Goal: Transaction & Acquisition: Book appointment/travel/reservation

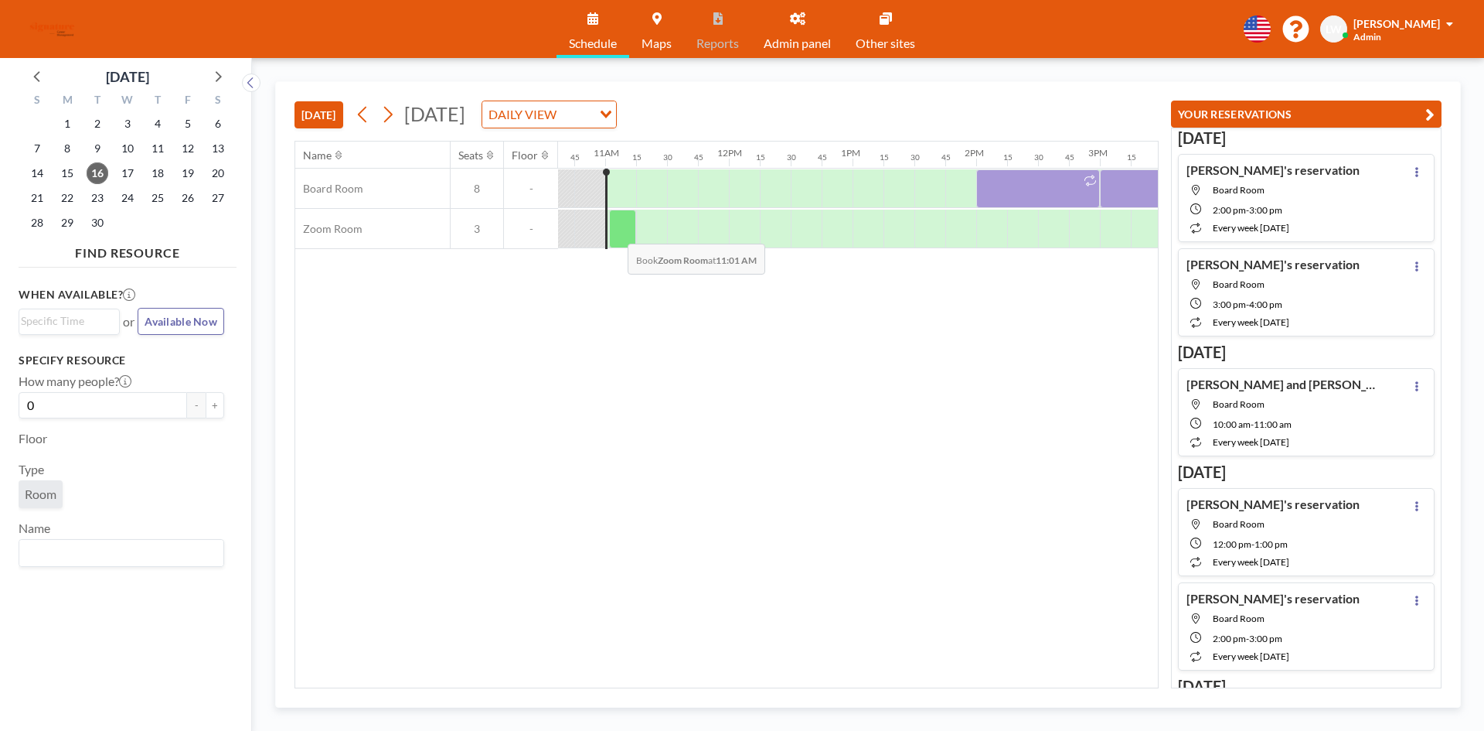
scroll to position [0, 1330]
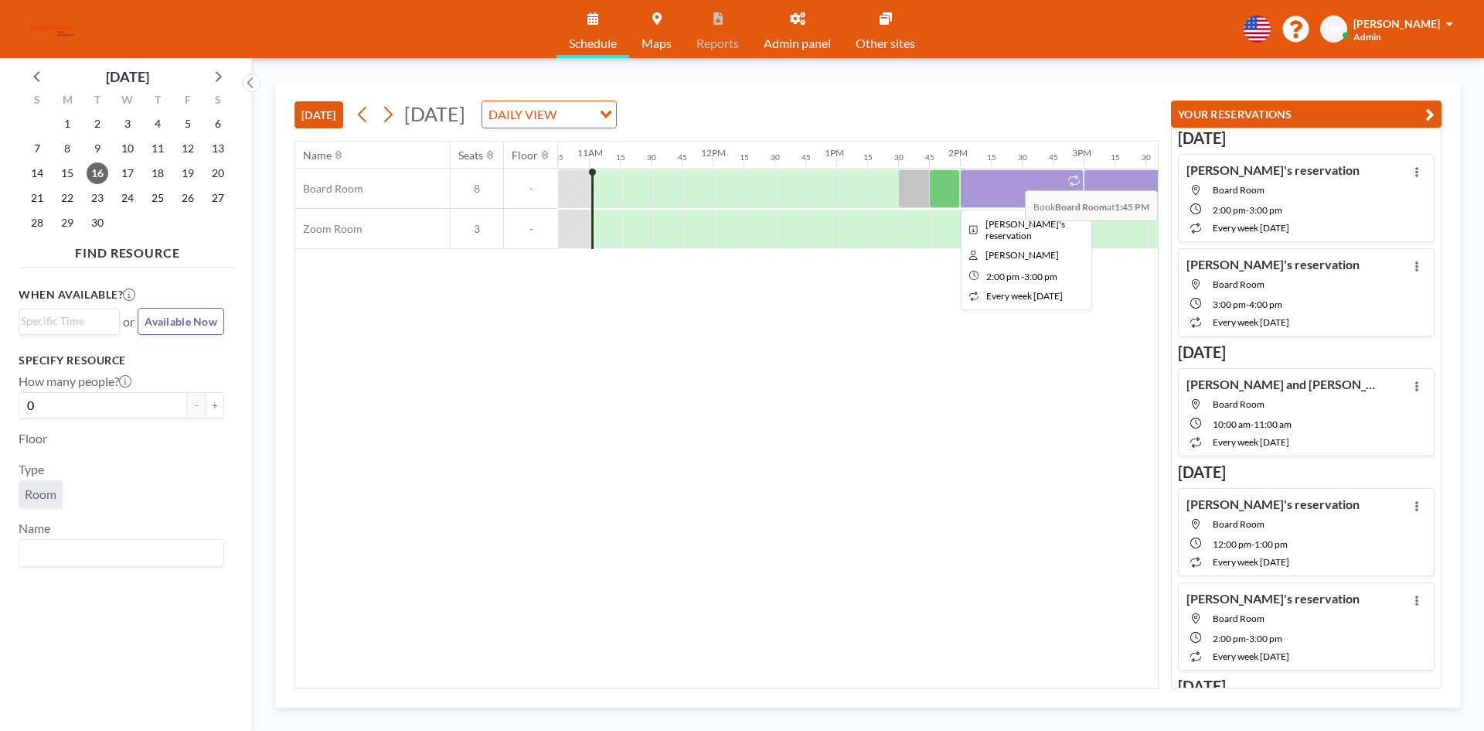
click at [1072, 192] on div at bounding box center [1022, 188] width 124 height 39
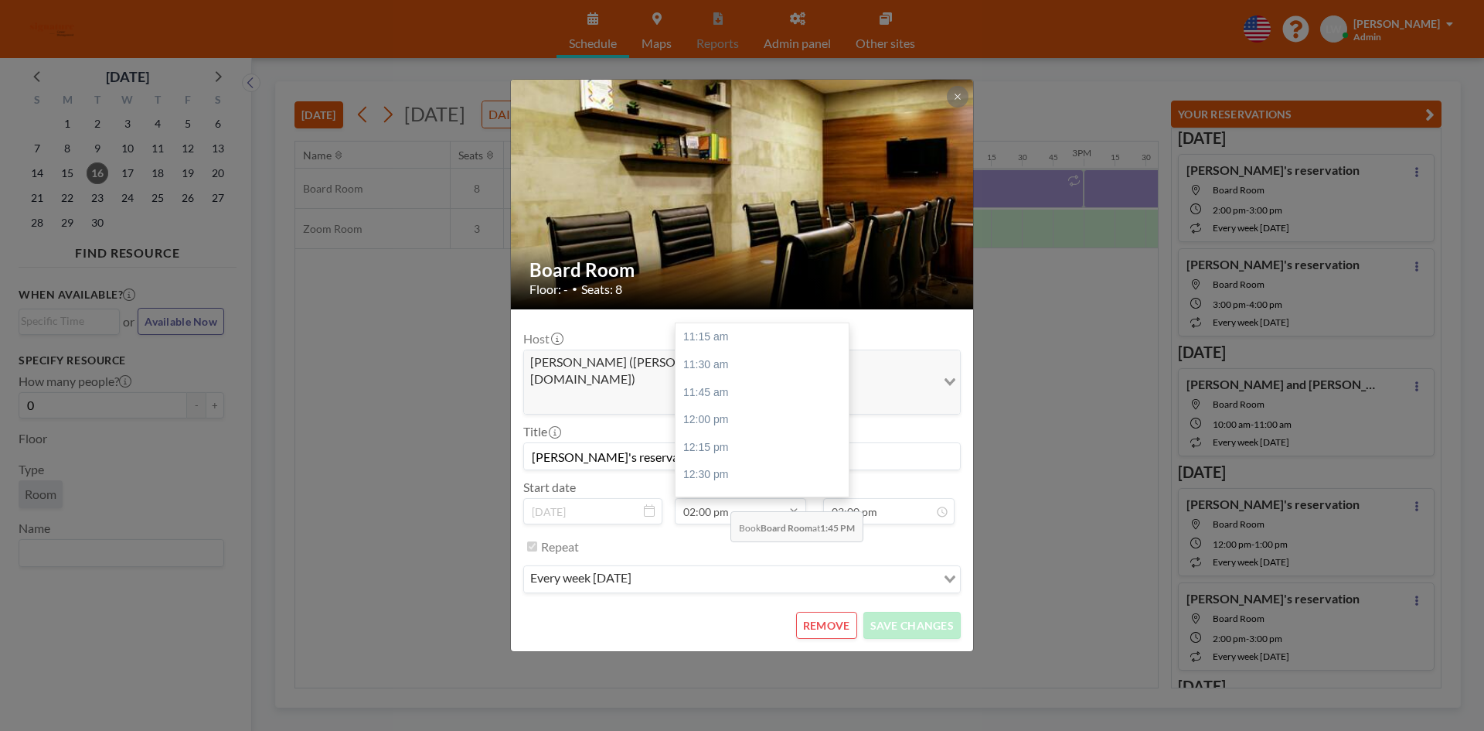
scroll to position [303, 0]
click at [722, 498] on input "02:00 pm" at bounding box center [740, 511] width 131 height 26
click at [722, 445] on div "01:00 pm" at bounding box center [766, 459] width 181 height 28
type input "01:00 pm"
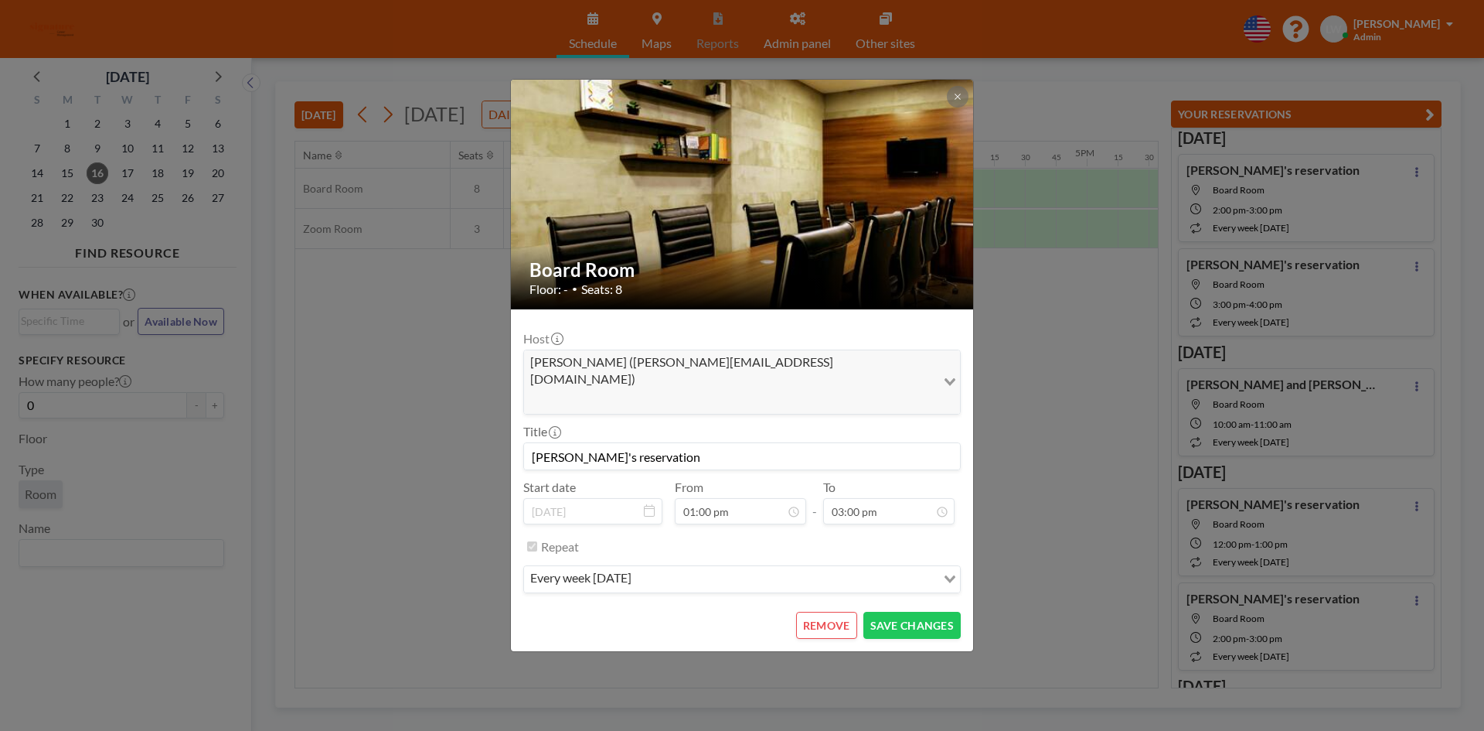
scroll to position [0, 1577]
click at [872, 498] on input "03:00 pm" at bounding box center [888, 511] width 131 height 26
click at [834, 368] on div "02:00 pm" at bounding box center [871, 382] width 181 height 28
type input "02:00 pm"
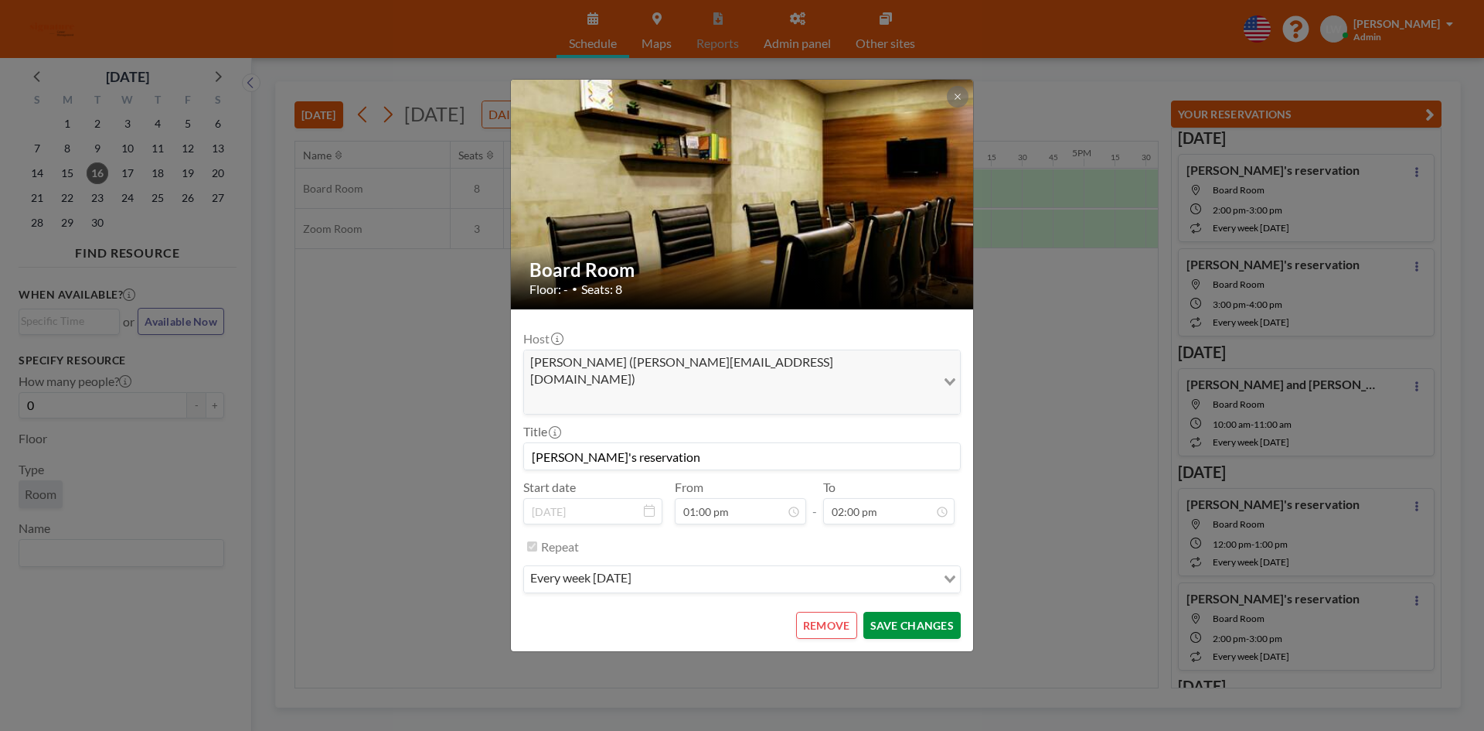
scroll to position [0, 0]
click at [894, 612] on button "SAVE CHANGES" at bounding box center [912, 625] width 97 height 27
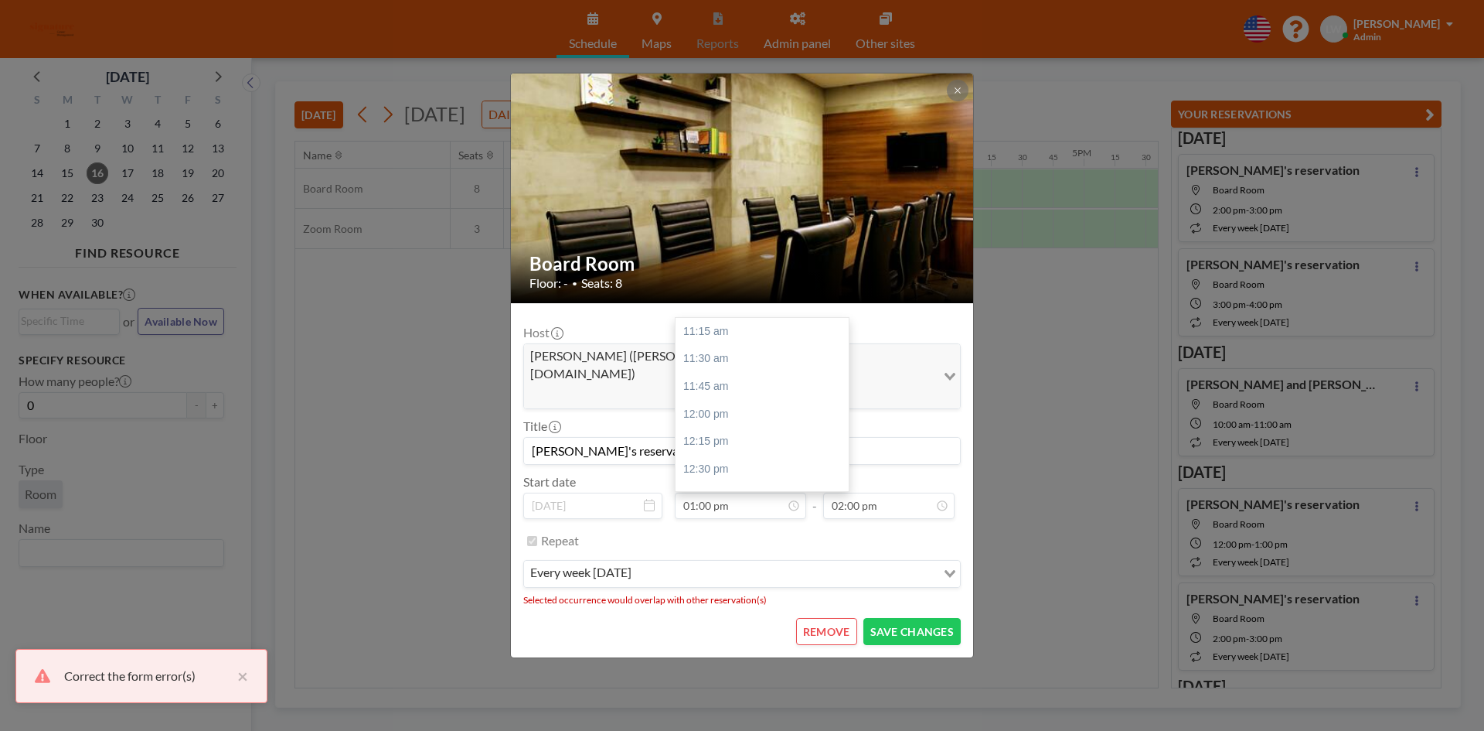
scroll to position [605, 0]
click at [648, 499] on icon at bounding box center [649, 505] width 11 height 12
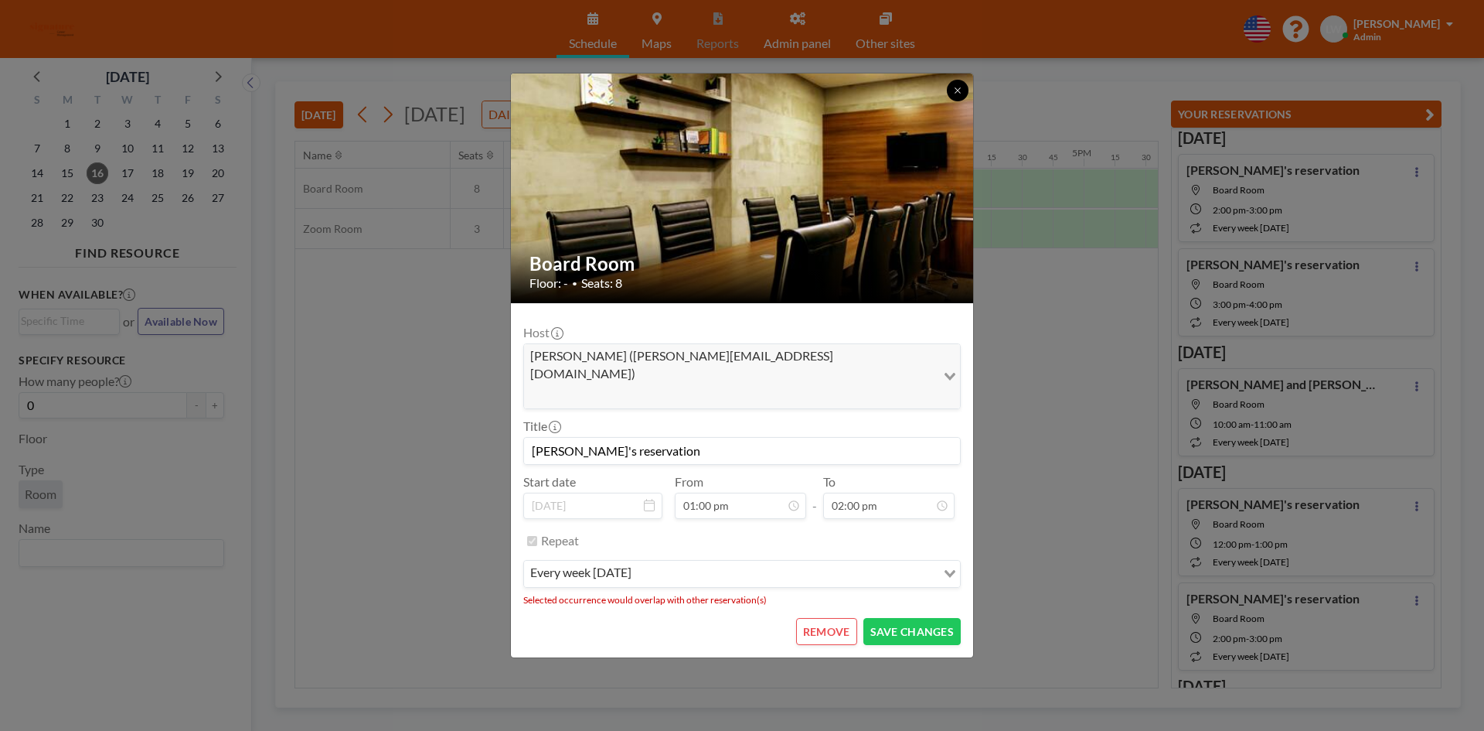
click at [957, 93] on icon at bounding box center [957, 89] width 5 height 5
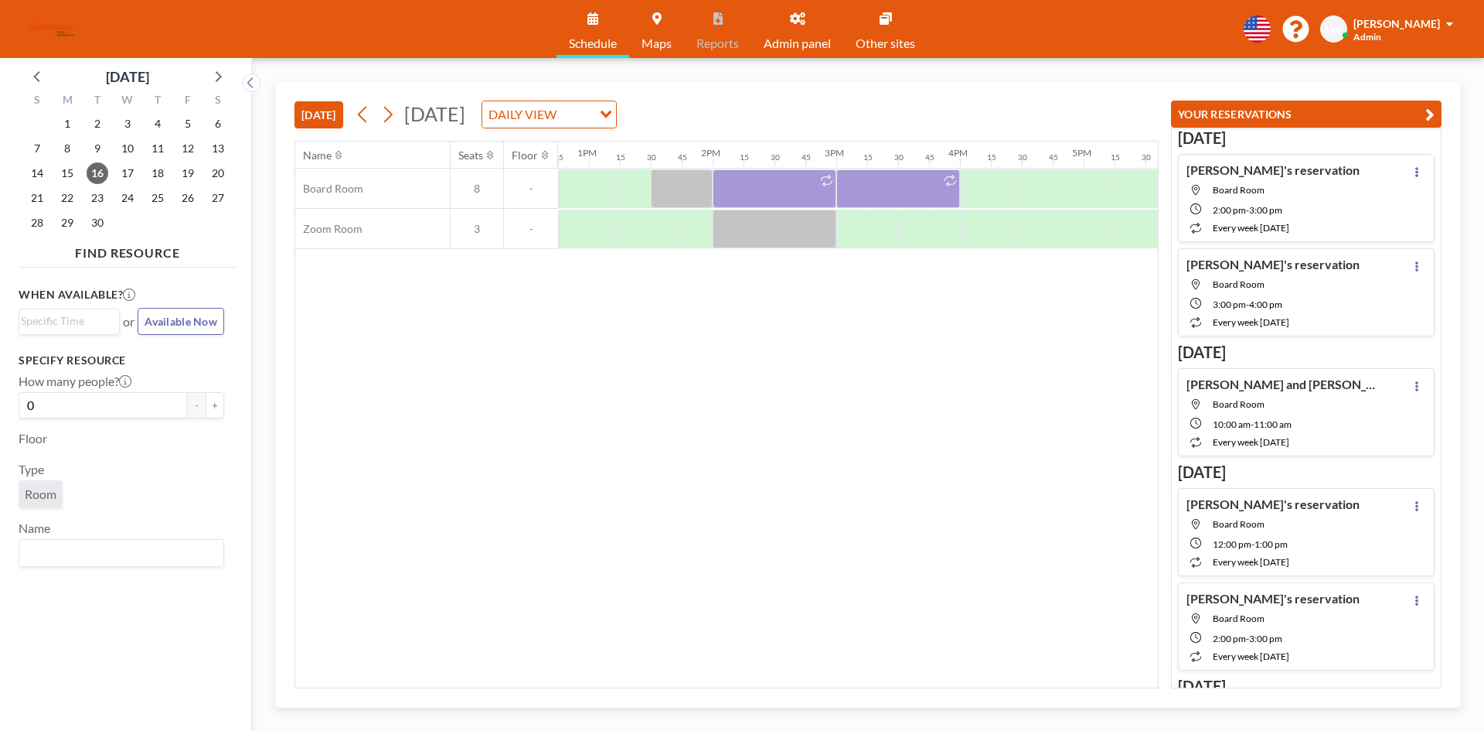
click at [646, 371] on div "Name Seats Floor 12AM 15 30 45 1AM 15 30 45 2AM 15 30 45 3AM 15 30 45 4AM 15 30…" at bounding box center [726, 414] width 863 height 546
click at [791, 172] on div at bounding box center [775, 188] width 124 height 39
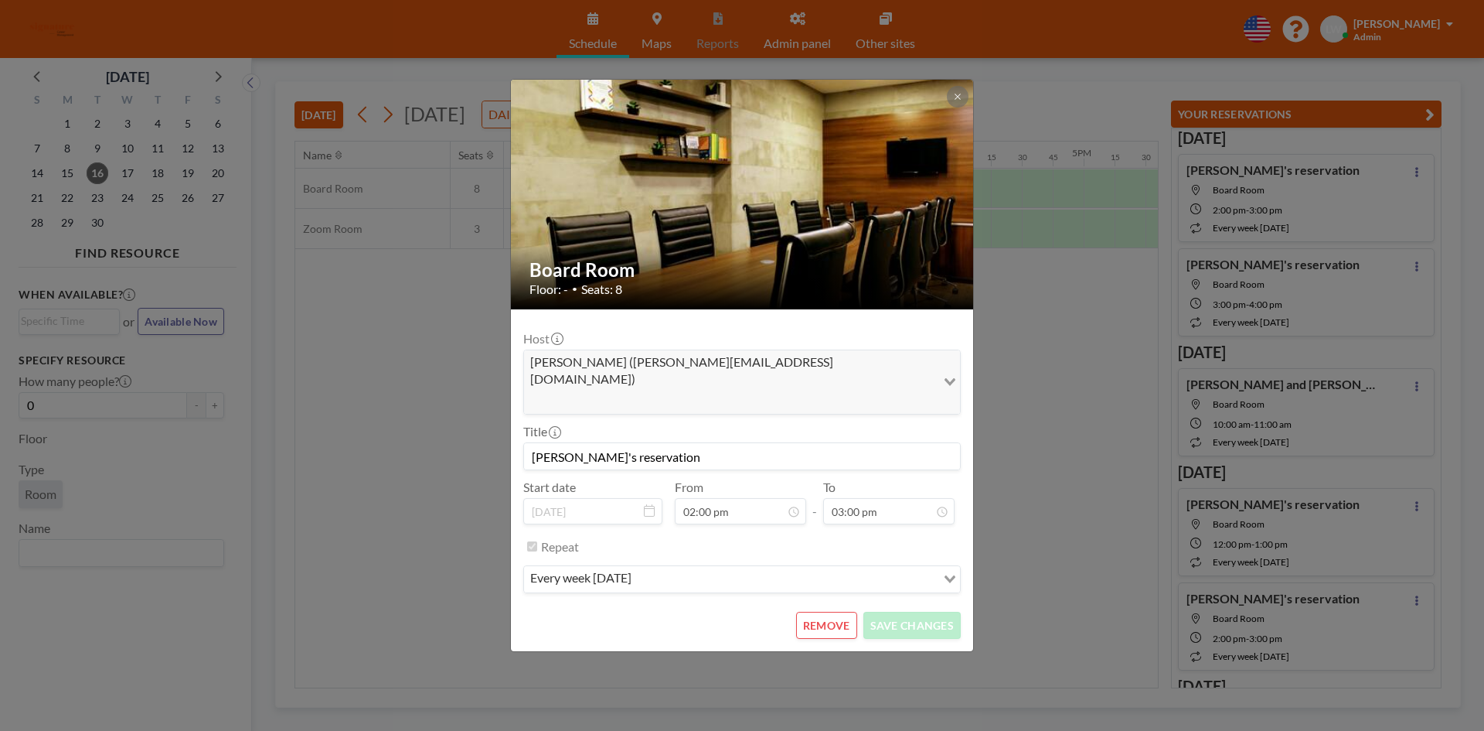
scroll to position [0, 0]
click at [849, 612] on button "REMOVE" at bounding box center [826, 625] width 61 height 27
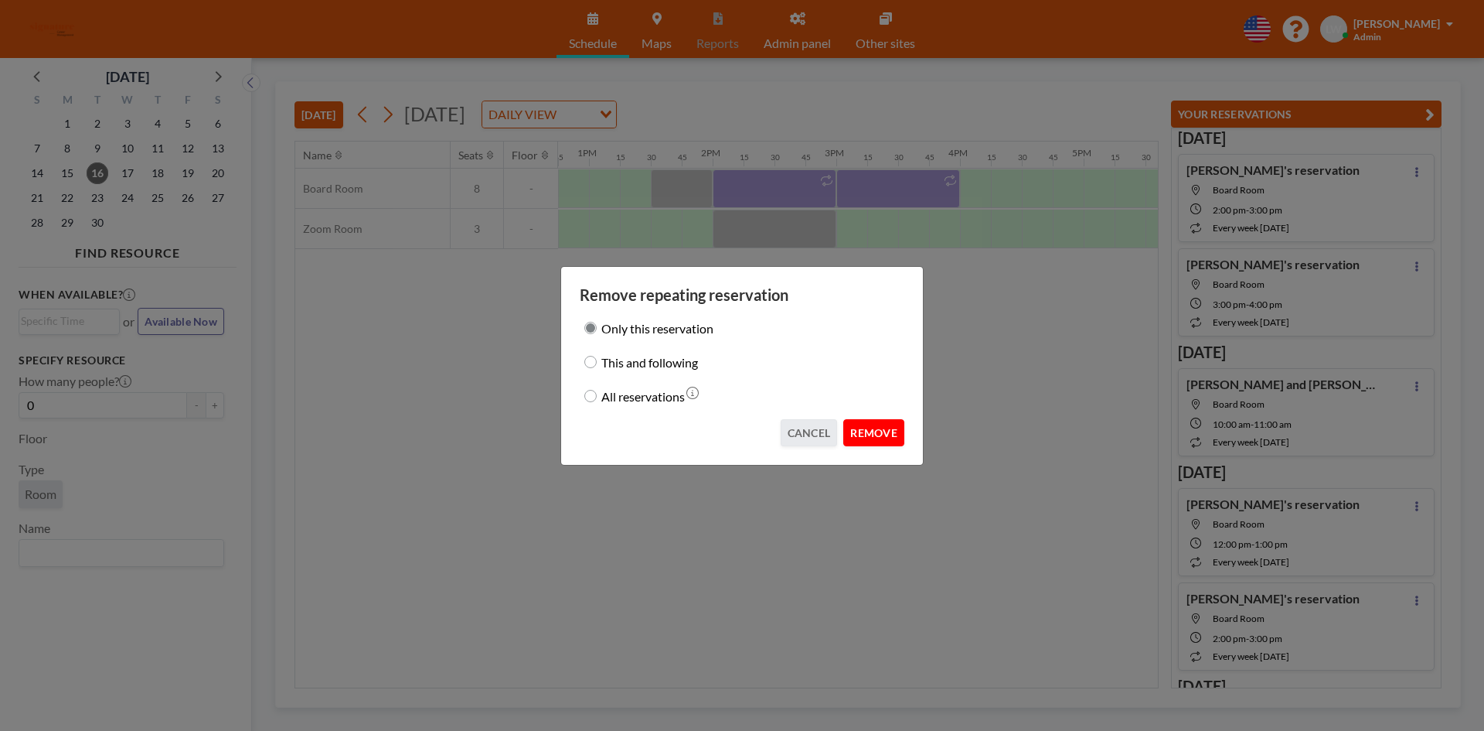
click at [881, 442] on button "REMOVE" at bounding box center [873, 432] width 61 height 27
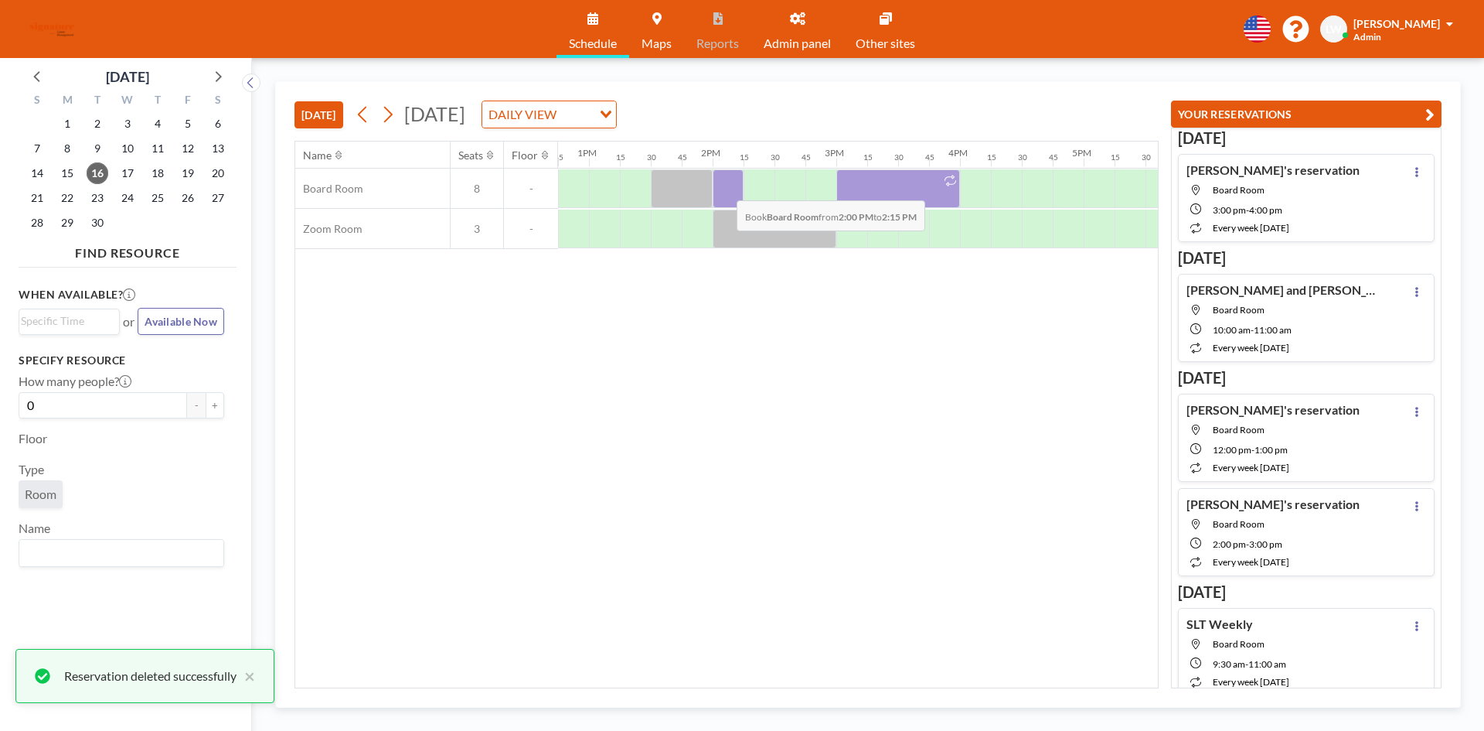
click at [724, 189] on div at bounding box center [728, 188] width 31 height 39
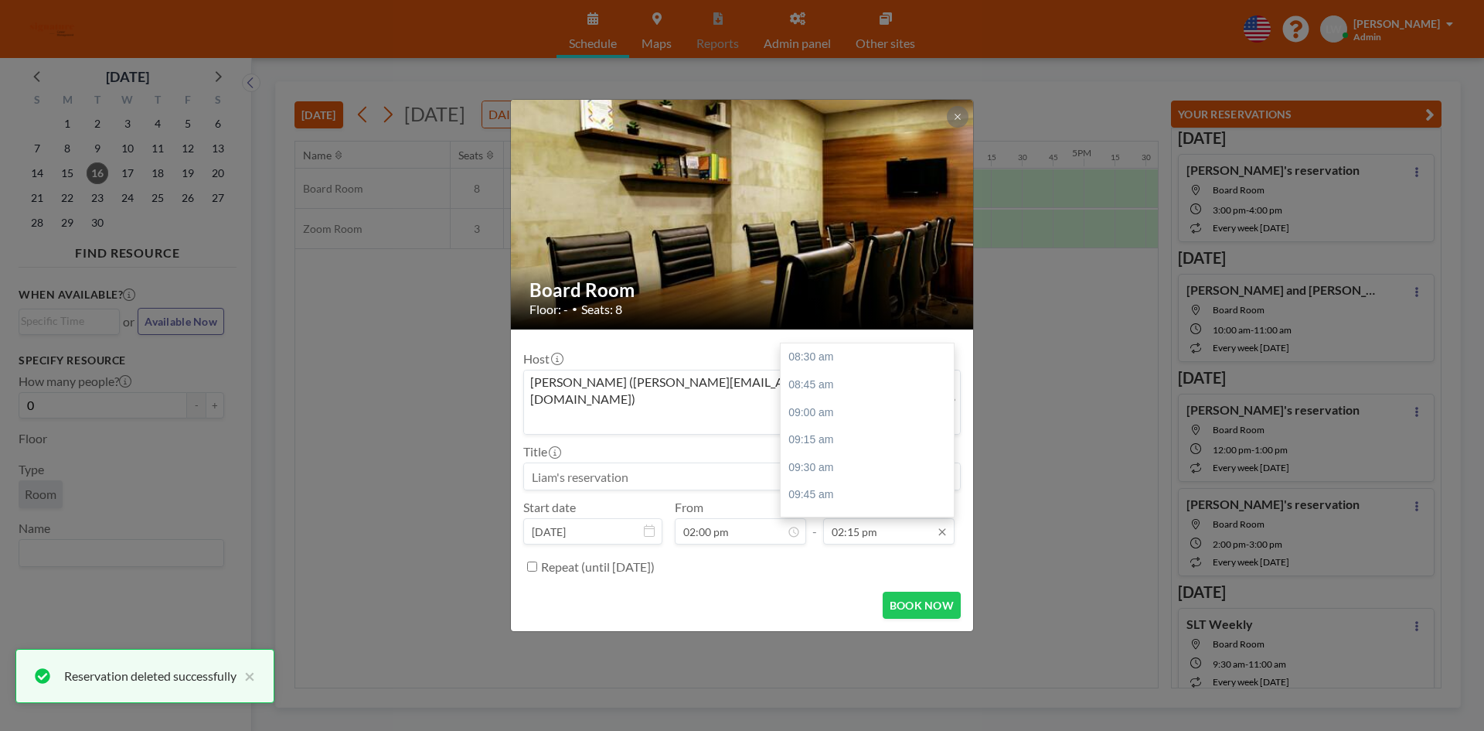
scroll to position [633, 0]
click at [877, 518] on input "02:15 pm" at bounding box center [888, 531] width 131 height 26
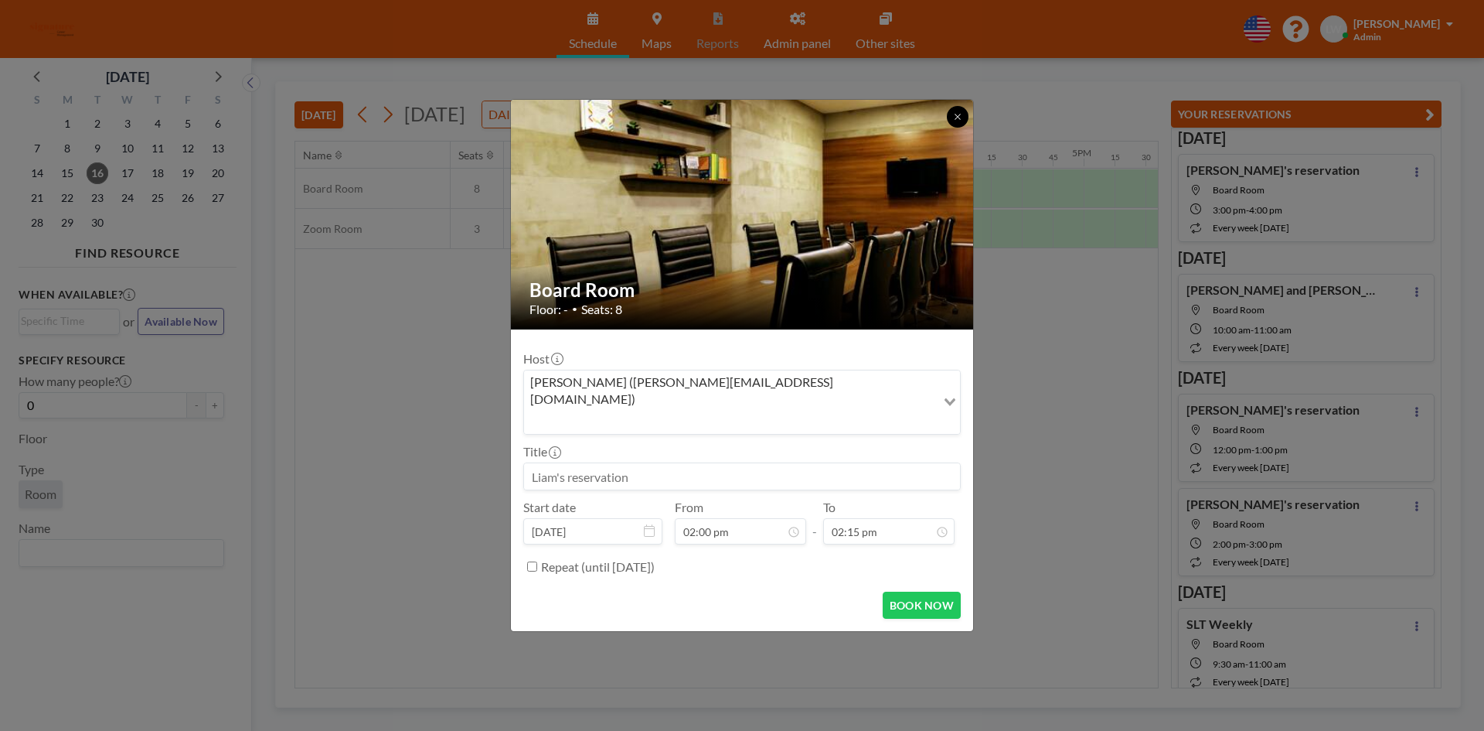
click at [954, 121] on icon at bounding box center [957, 116] width 9 height 9
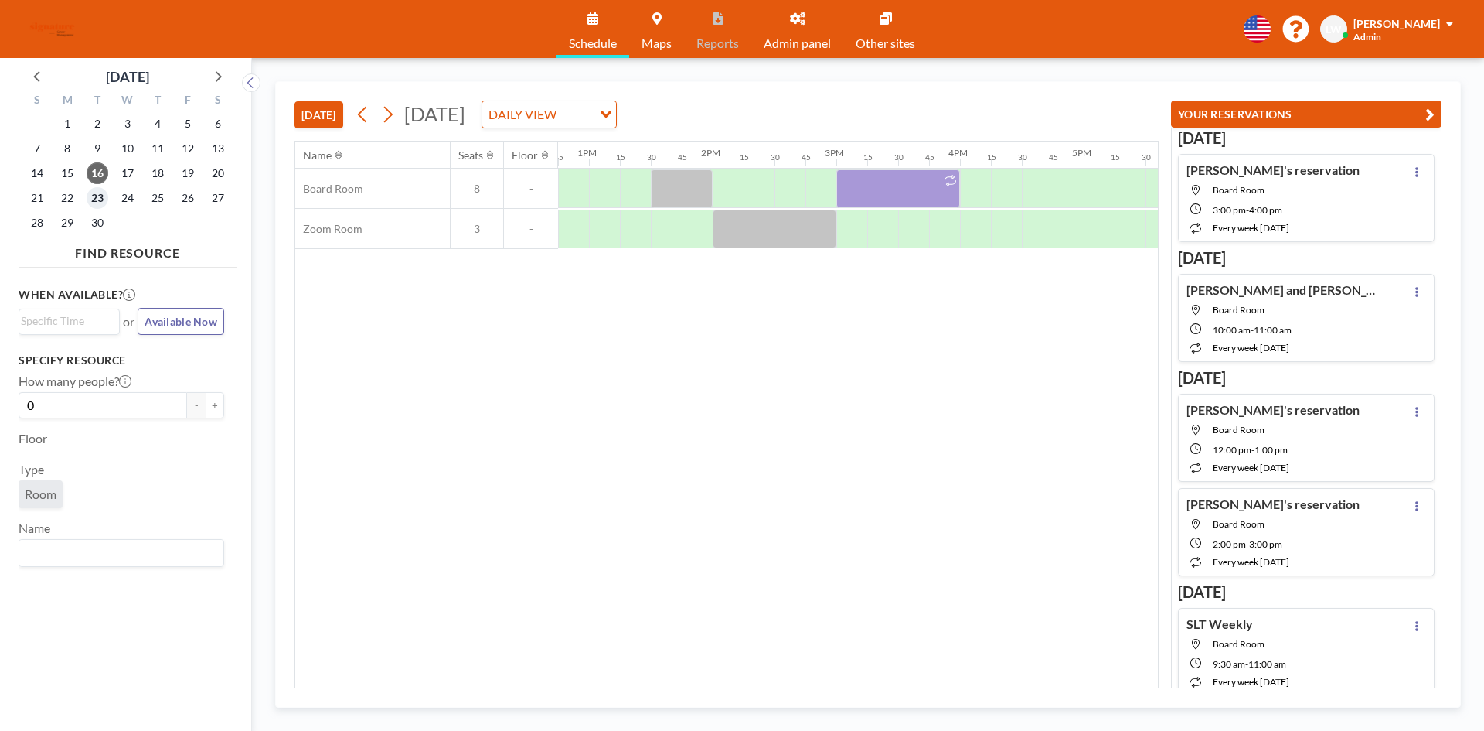
click at [97, 190] on span "23" at bounding box center [98, 198] width 22 height 22
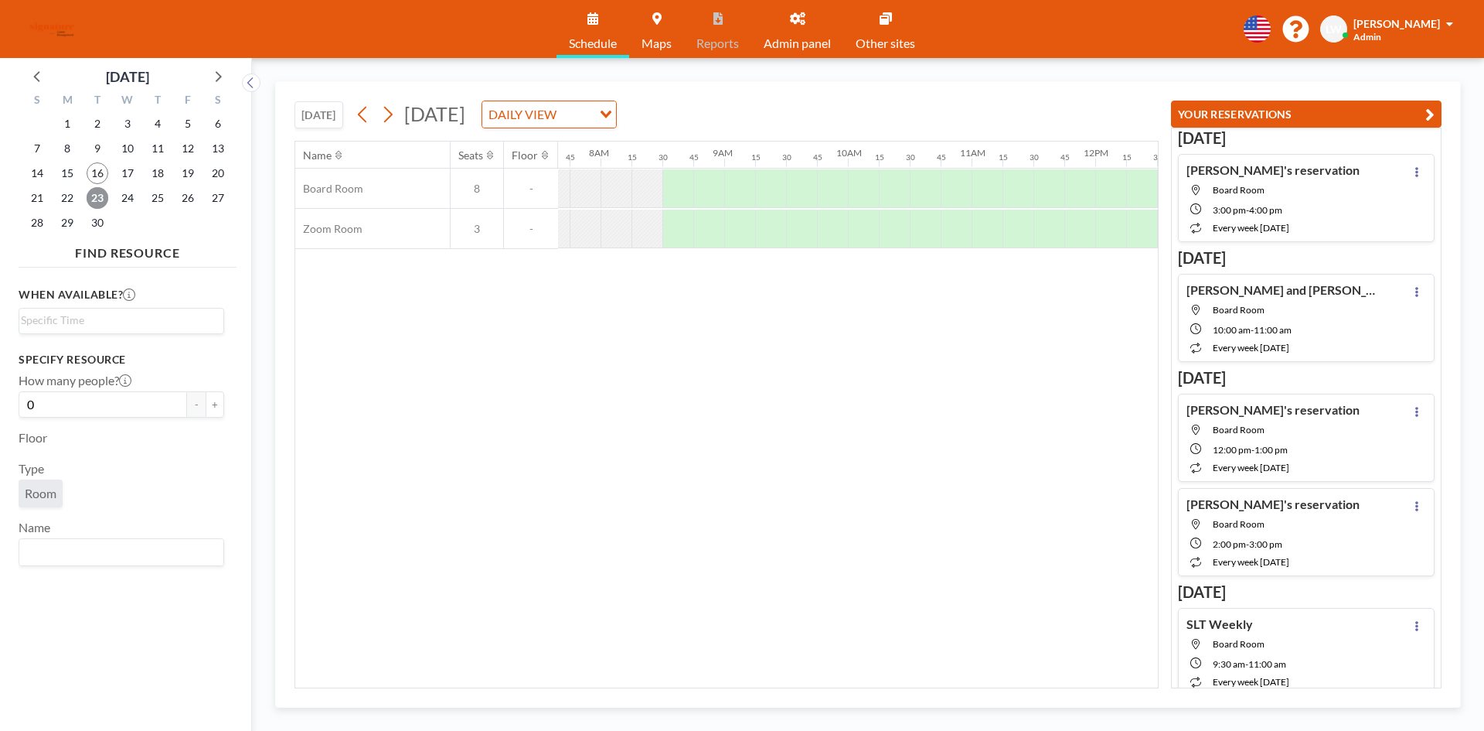
scroll to position [0, 959]
drag, startPoint x: 1014, startPoint y: 203, endPoint x: 942, endPoint y: 439, distance: 247.5
click at [942, 439] on div "Name Seats Floor 12AM 15 30 45 1AM 15 30 45 2AM 15 30 45 3AM 15 30 45 4AM 15 30…" at bounding box center [726, 414] width 863 height 546
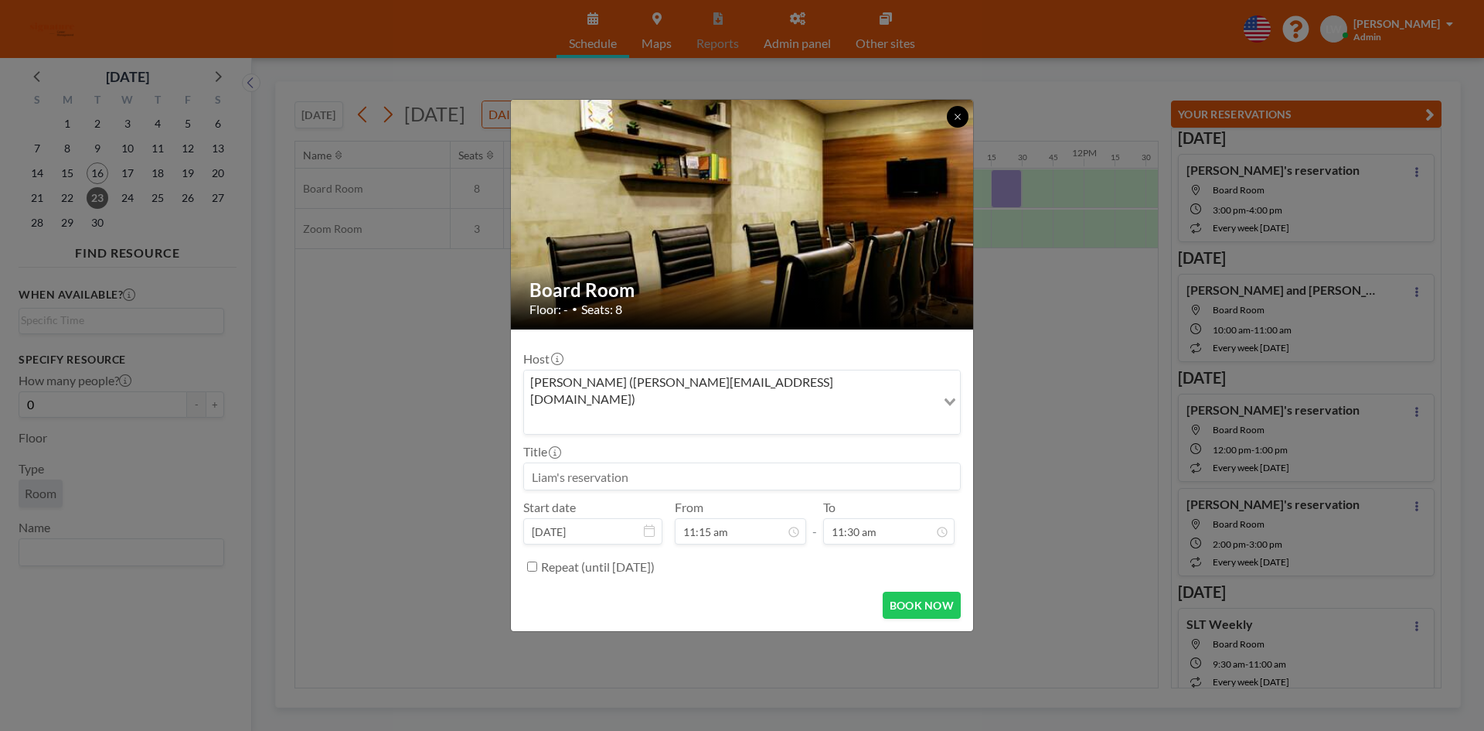
drag, startPoint x: 954, startPoint y: 133, endPoint x: 959, endPoint y: 140, distance: 8.8
click at [956, 121] on icon at bounding box center [957, 116] width 9 height 9
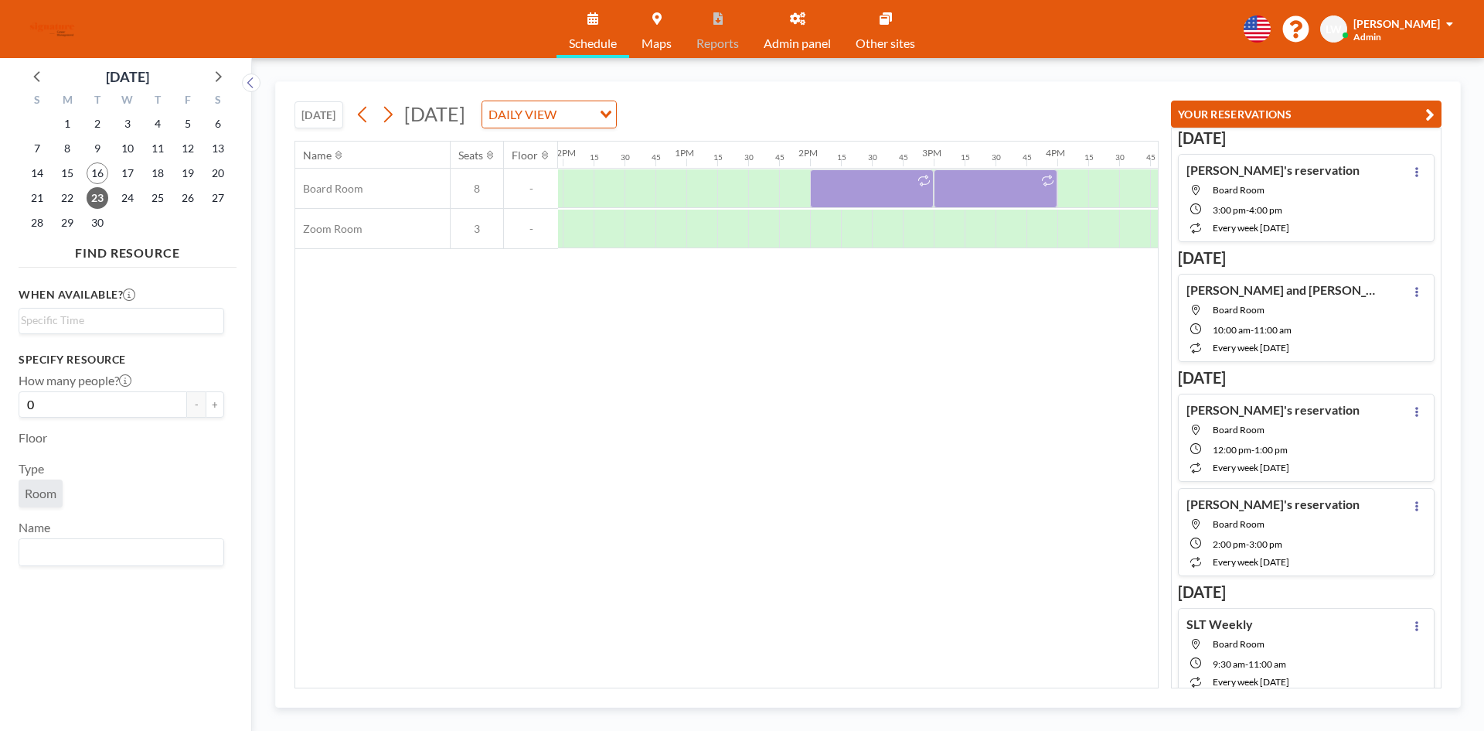
scroll to position [0, 1483]
click at [923, 177] on icon at bounding box center [921, 181] width 12 height 12
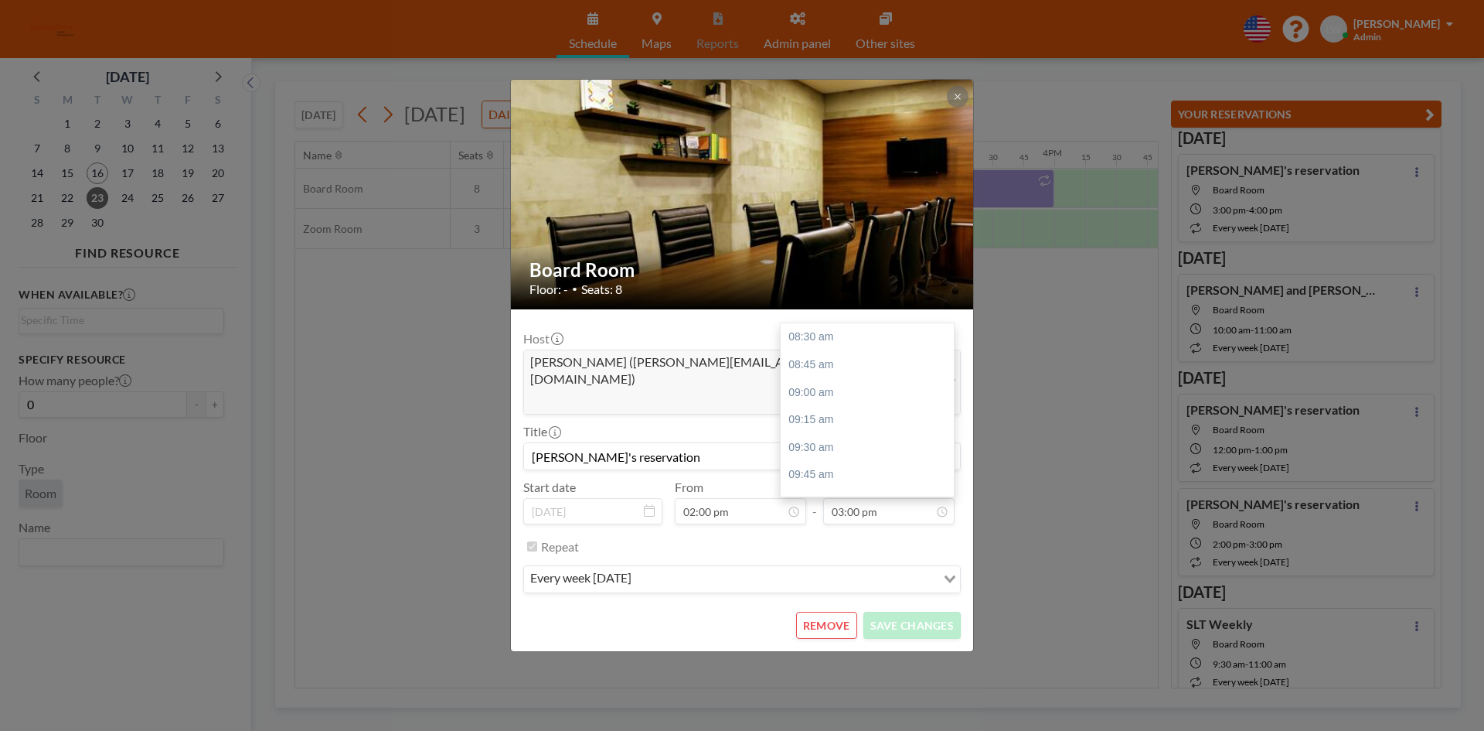
scroll to position [715, 0]
click at [957, 107] on button at bounding box center [958, 97] width 22 height 22
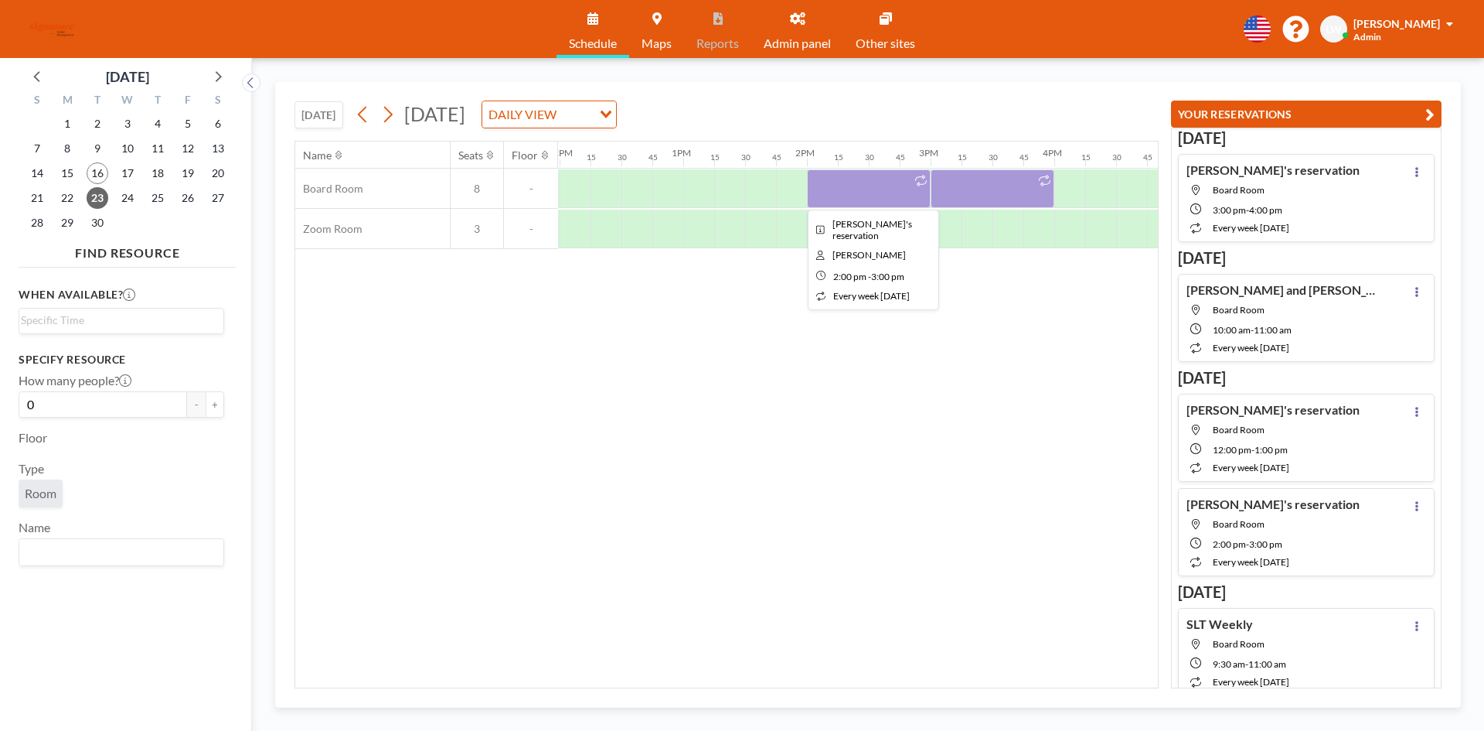
drag, startPoint x: 877, startPoint y: 184, endPoint x: 838, endPoint y: 402, distance: 221.4
click at [832, 436] on div "Name Seats Floor 12AM 15 30 45 1AM 15 30 45 2AM 15 30 45 3AM 15 30 45 4AM 15 30…" at bounding box center [726, 414] width 863 height 546
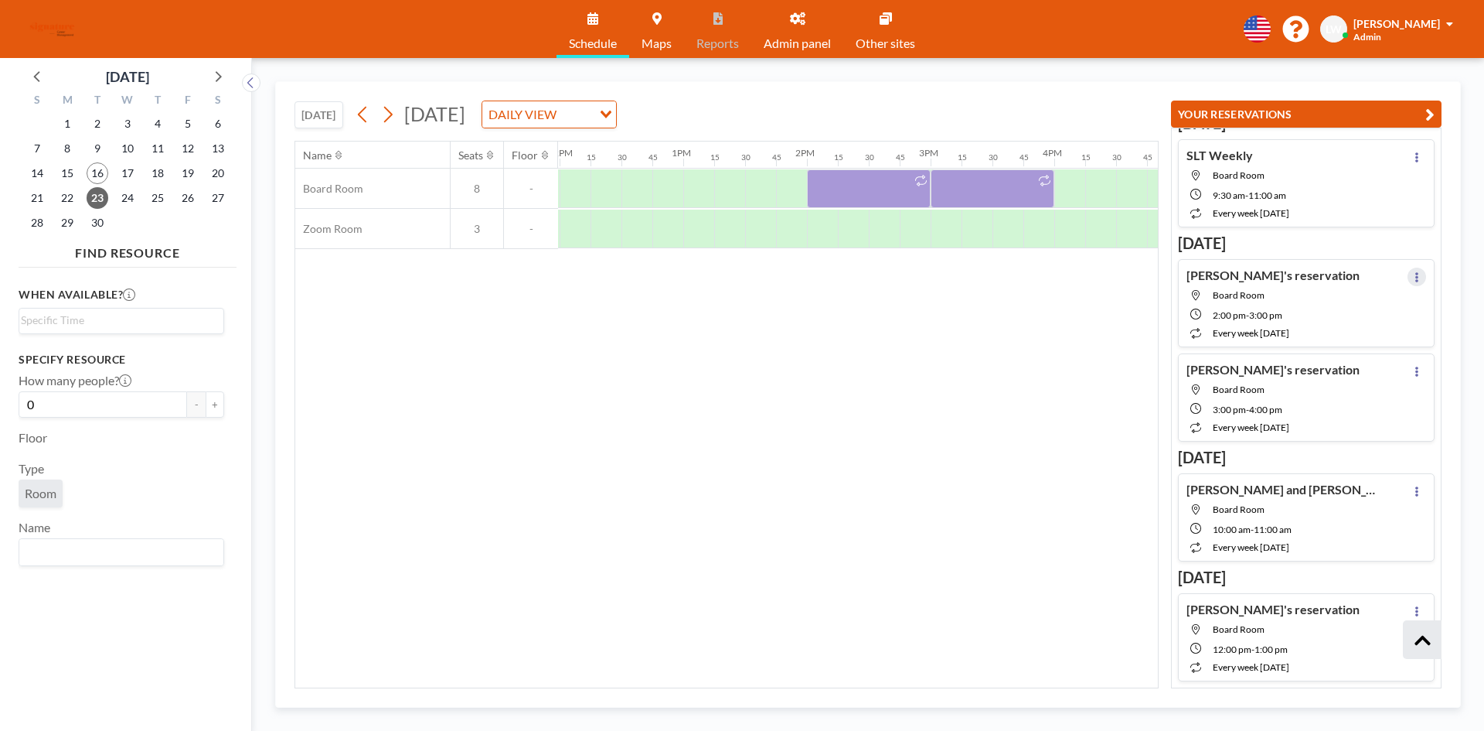
click at [1414, 277] on icon at bounding box center [1417, 277] width 6 height 10
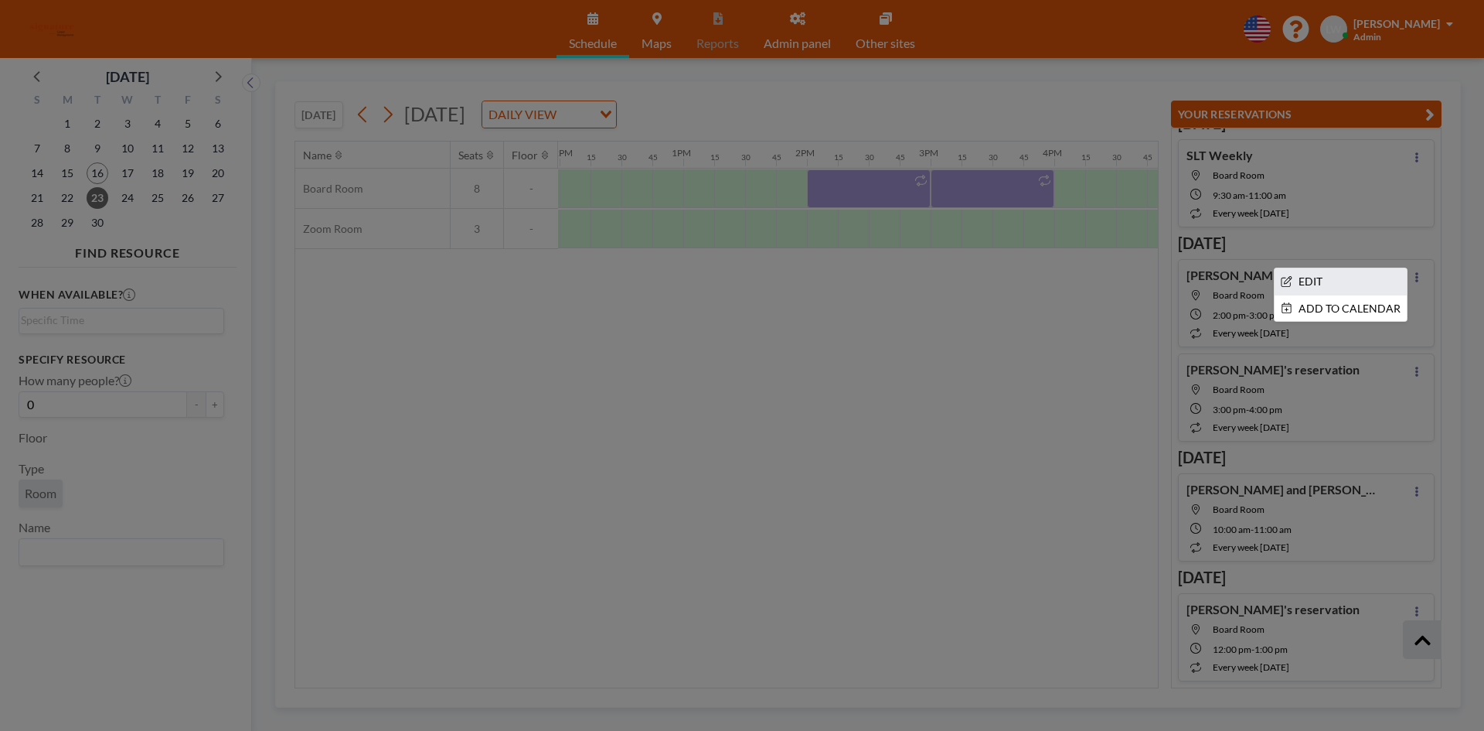
click at [1375, 276] on li "EDIT" at bounding box center [1341, 281] width 132 height 26
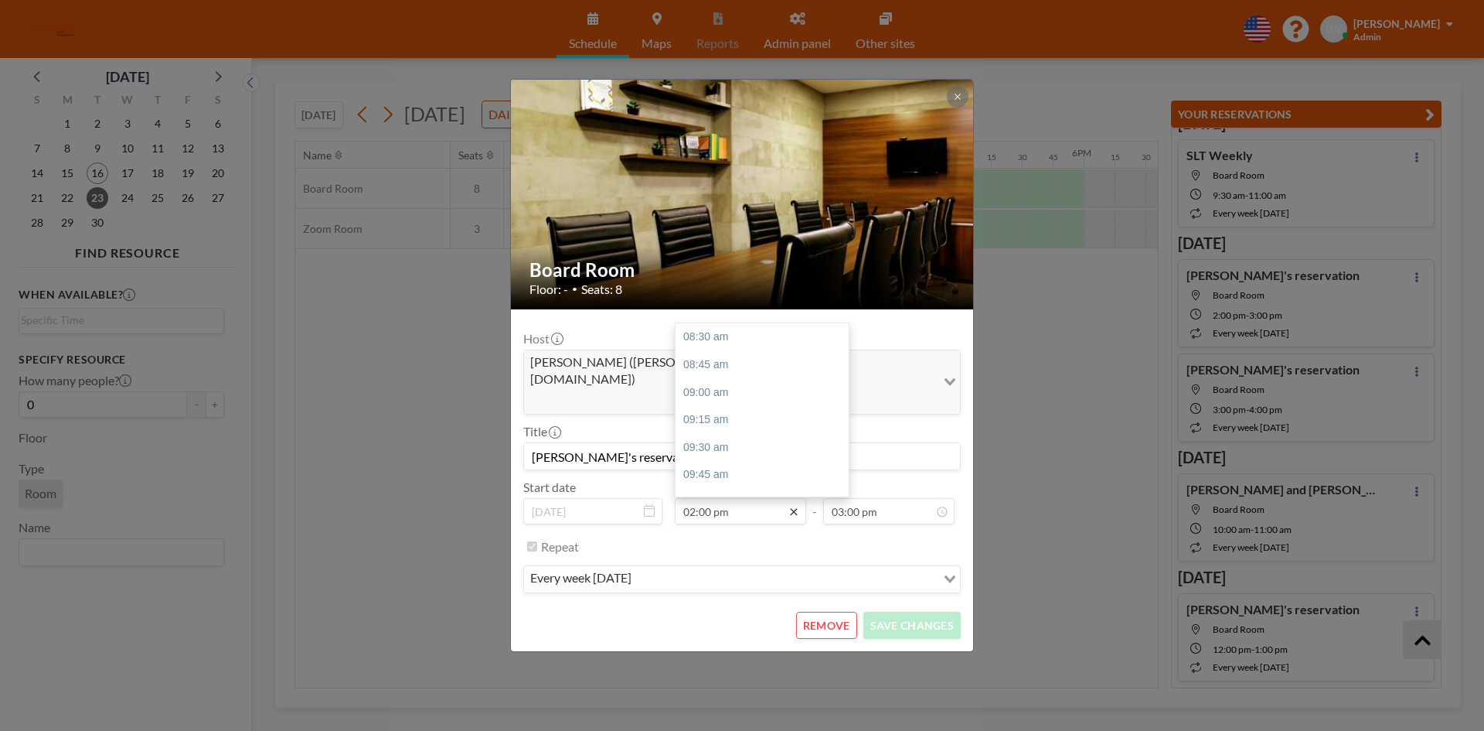
scroll to position [605, 0]
click at [788, 506] on icon at bounding box center [794, 512] width 12 height 12
click at [728, 445] on div "01:00 pm" at bounding box center [766, 459] width 181 height 28
type input "01:00 pm"
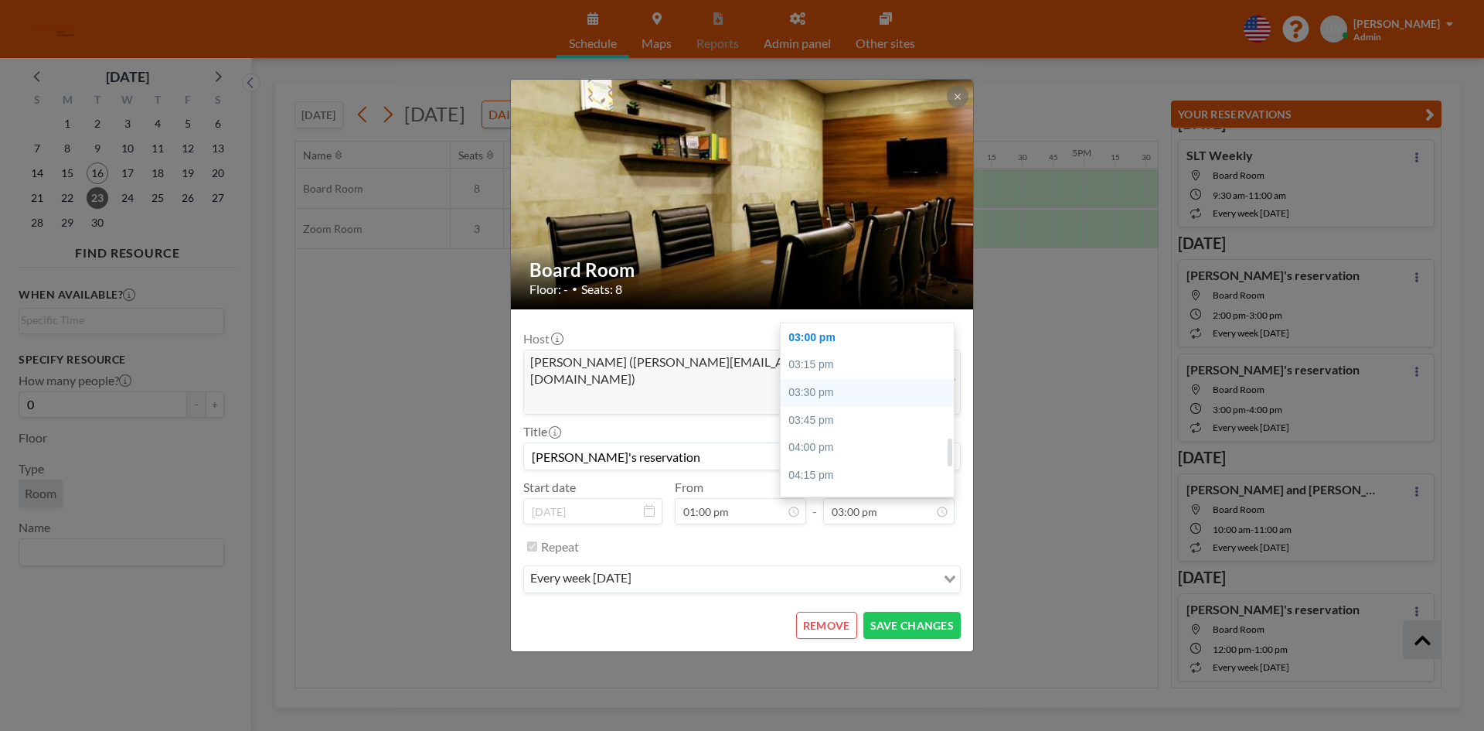
scroll to position [560, 0]
click at [840, 368] on div "02:00 pm" at bounding box center [871, 382] width 181 height 28
type input "02:00 pm"
click at [893, 612] on button "SAVE CHANGES" at bounding box center [912, 625] width 97 height 27
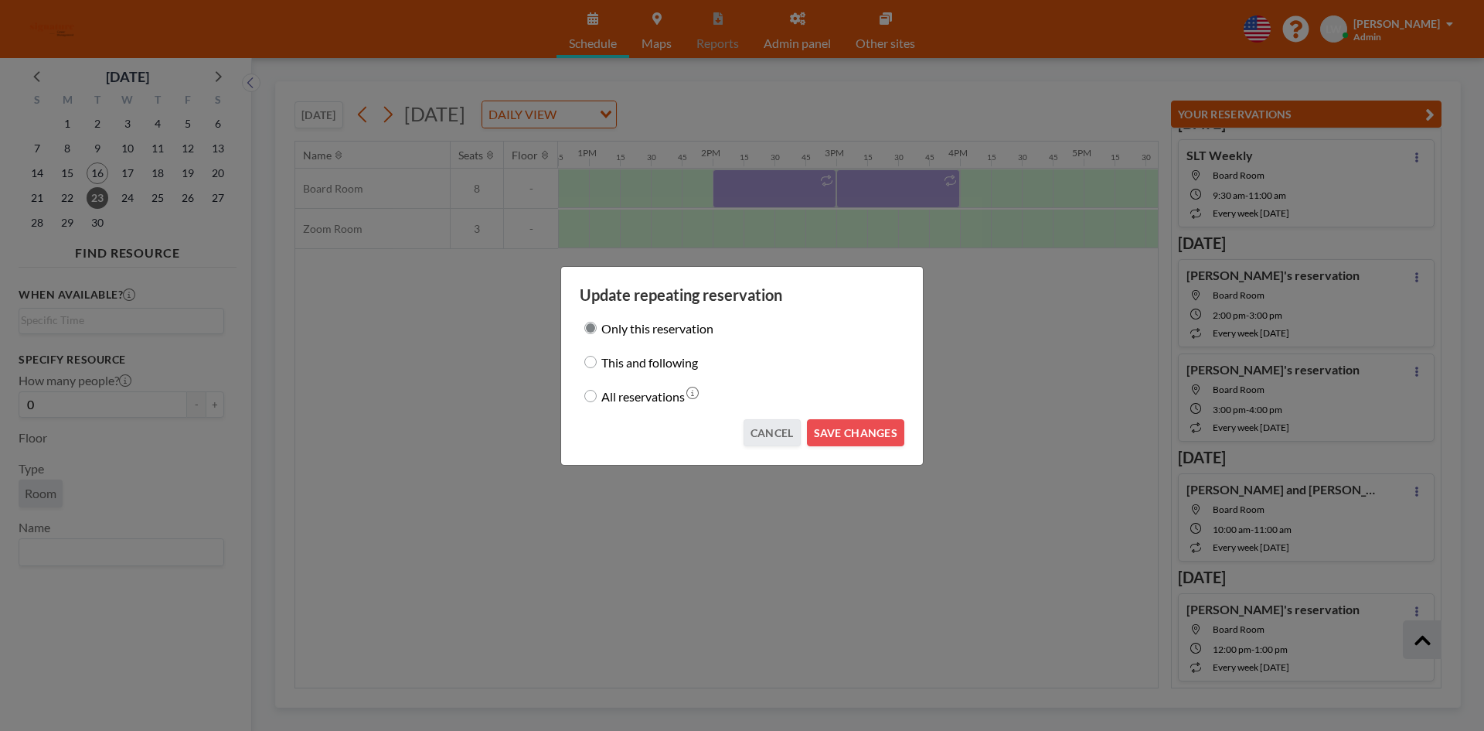
click at [653, 364] on label "This and following" at bounding box center [649, 362] width 97 height 22
click at [597, 364] on input "This and following" at bounding box center [590, 362] width 12 height 12
radio input "true"
click at [637, 403] on label "All reservations" at bounding box center [642, 396] width 83 height 22
click at [597, 402] on input "All reservations" at bounding box center [590, 396] width 12 height 12
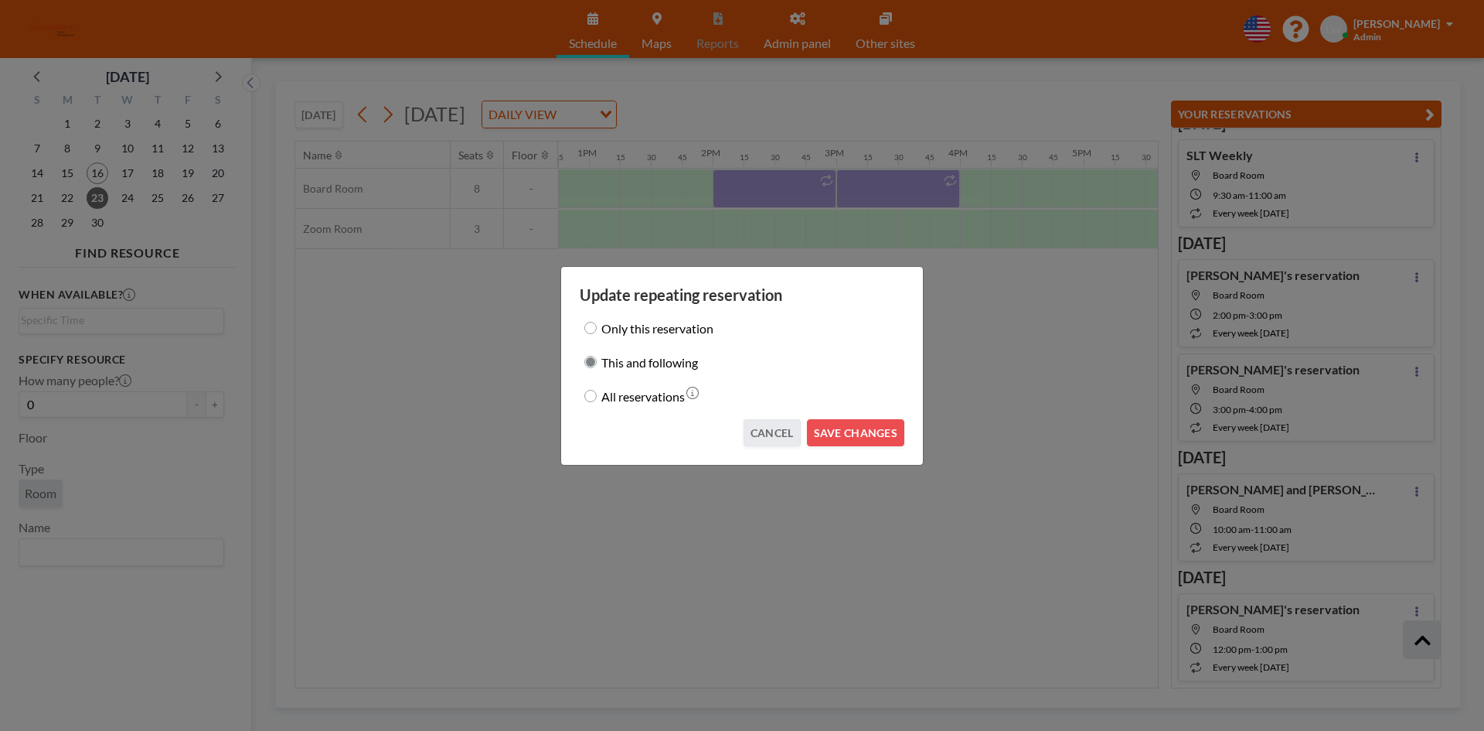
radio input "true"
click at [850, 441] on button "SAVE CHANGES" at bounding box center [855, 432] width 97 height 27
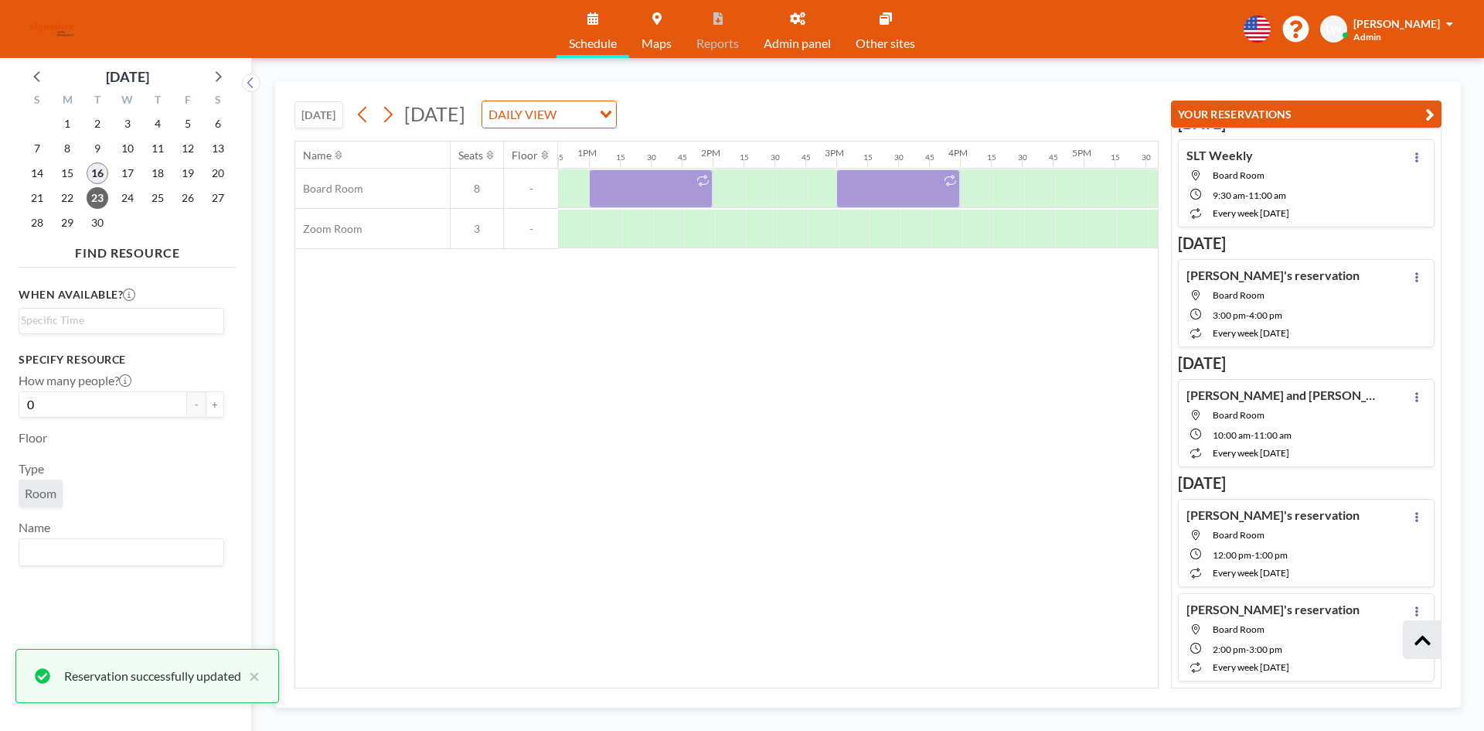
click at [106, 172] on span "16" at bounding box center [98, 173] width 22 height 22
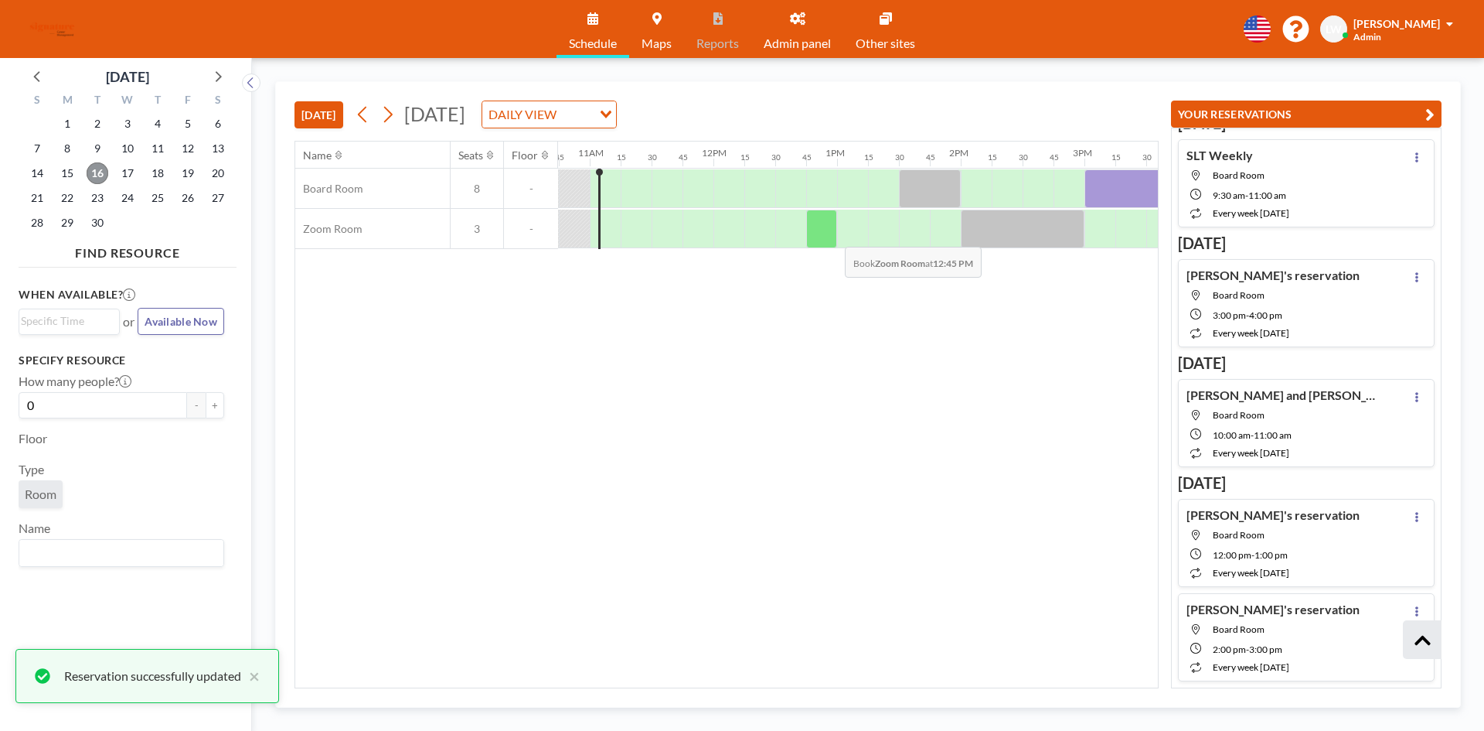
scroll to position [0, 1330]
click at [983, 185] on div at bounding box center [975, 188] width 31 height 39
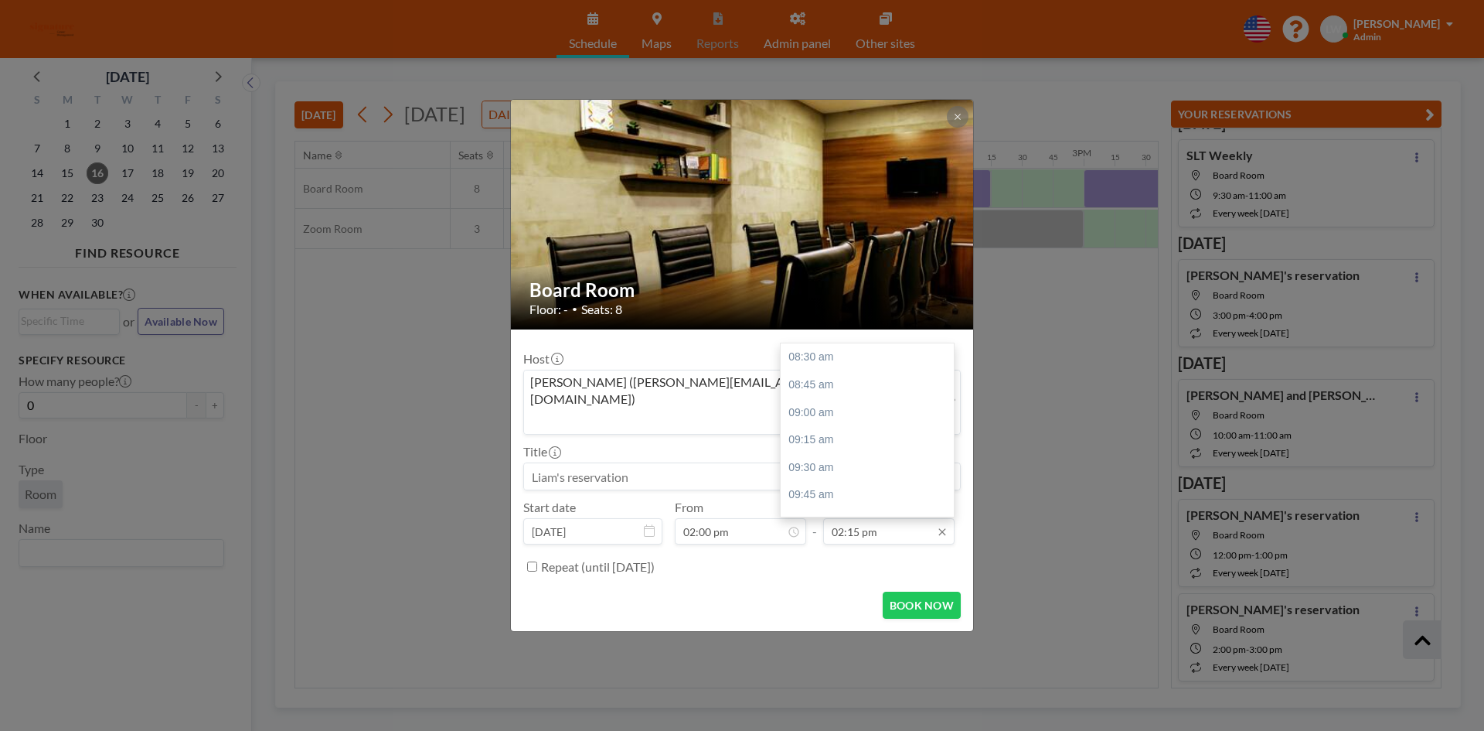
scroll to position [633, 0]
click at [890, 518] on input "02:15 pm" at bounding box center [888, 531] width 131 height 26
click at [851, 428] on div "03:00 pm" at bounding box center [871, 440] width 181 height 28
type input "03:00 pm"
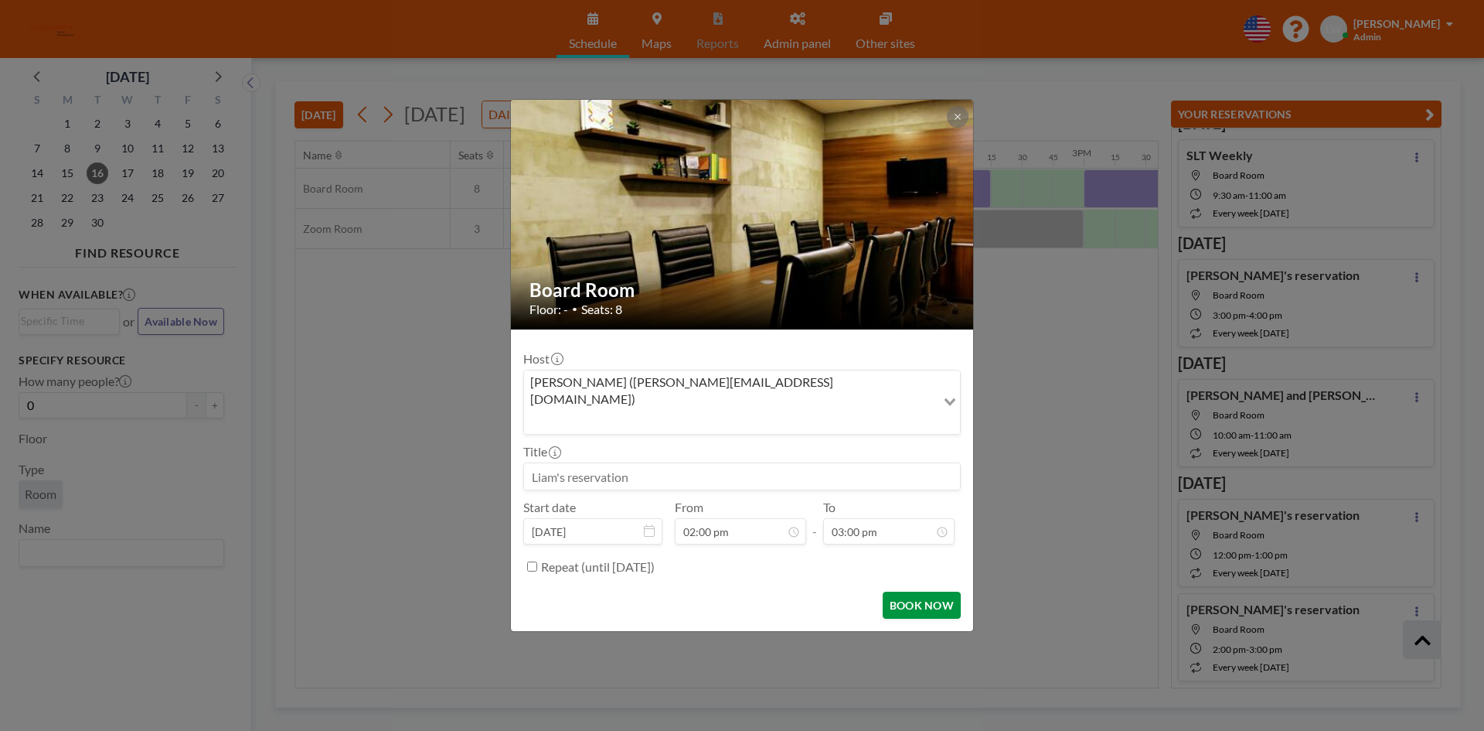
click at [901, 591] on button "BOOK NOW" at bounding box center [922, 604] width 78 height 27
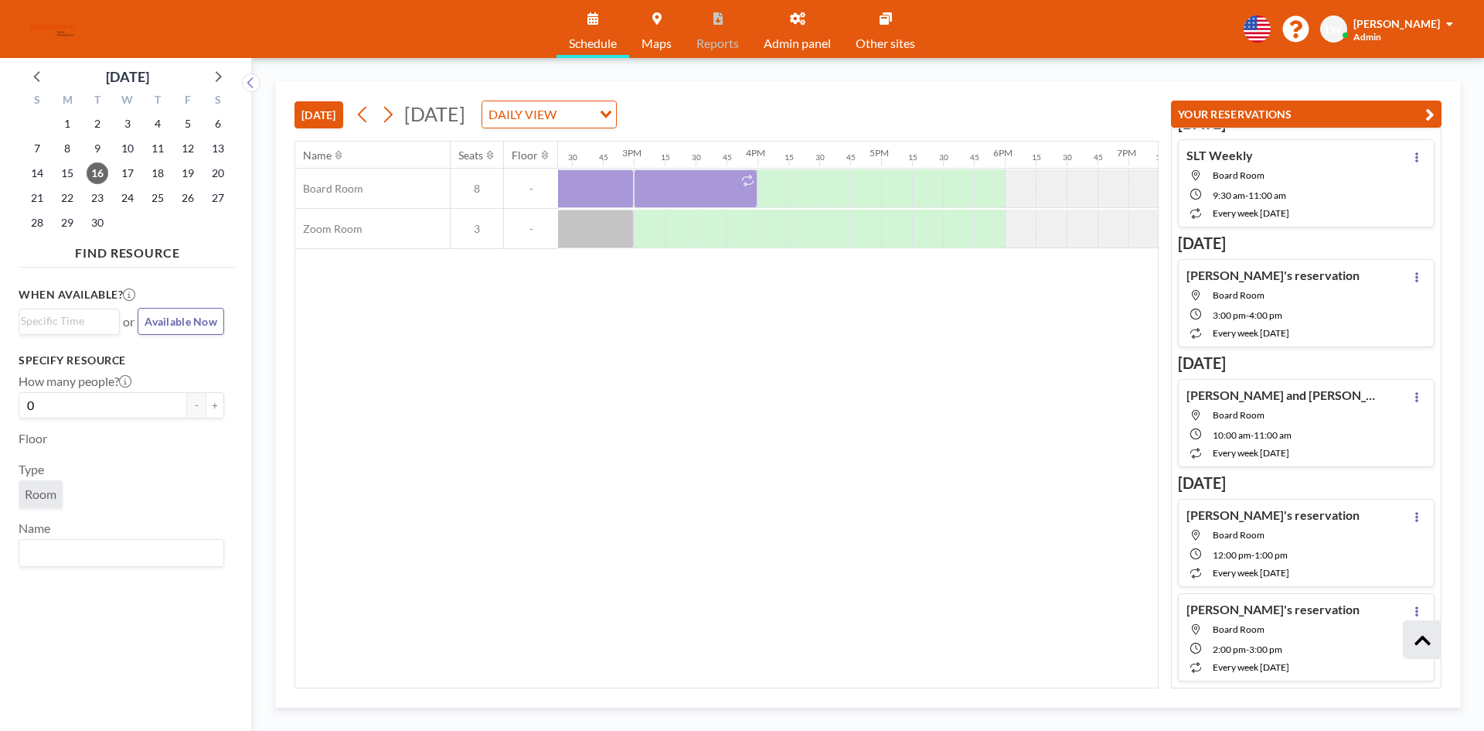
scroll to position [0, 1150]
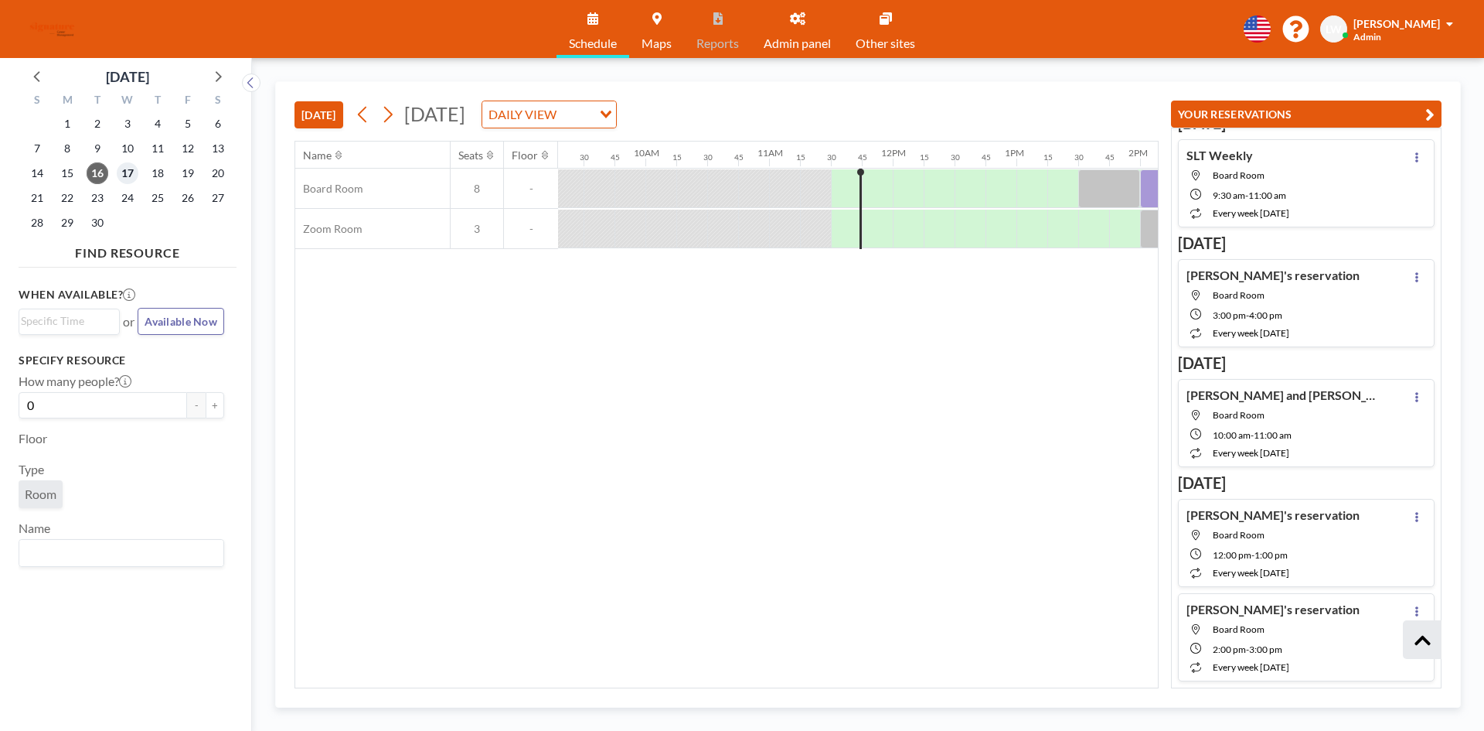
click at [132, 171] on span "17" at bounding box center [128, 173] width 22 height 22
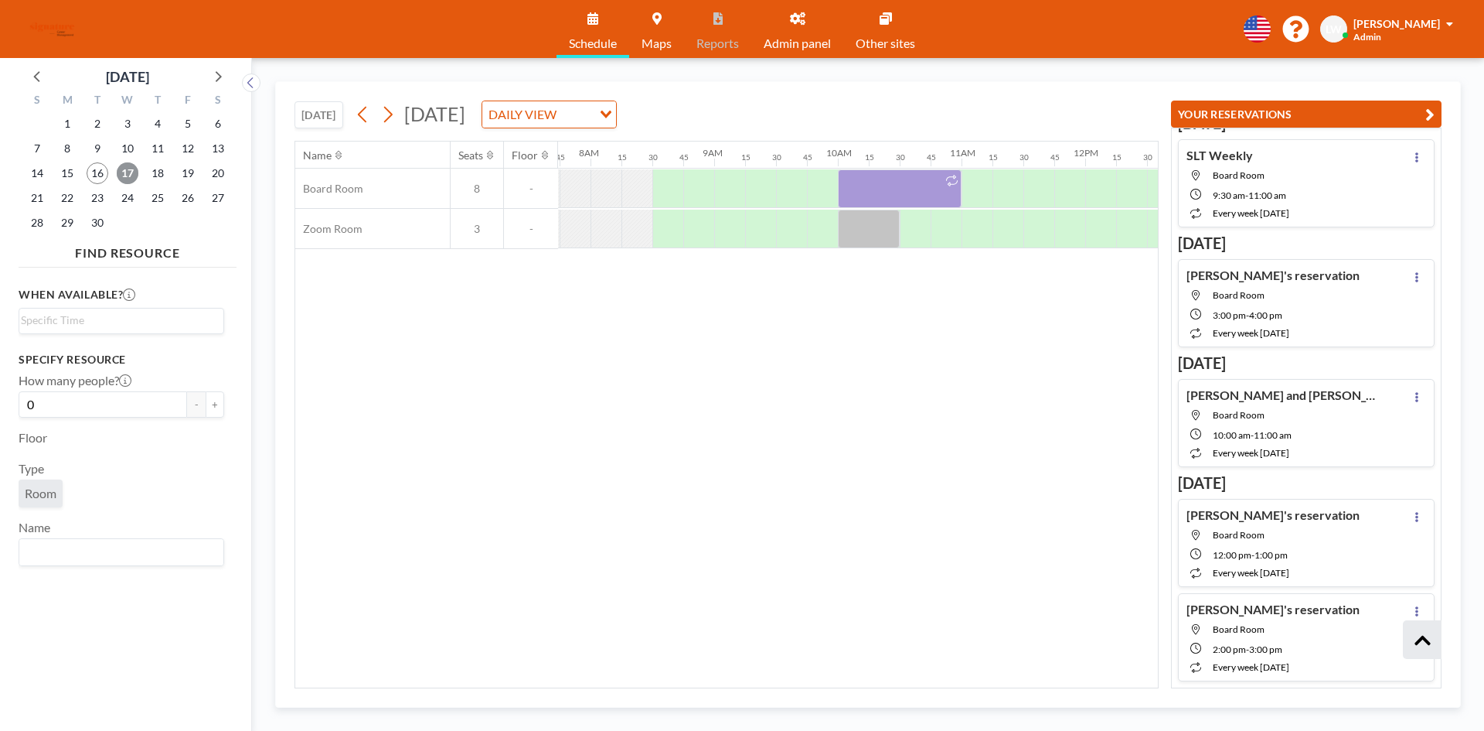
scroll to position [0, 959]
click at [162, 175] on span "18" at bounding box center [158, 173] width 22 height 22
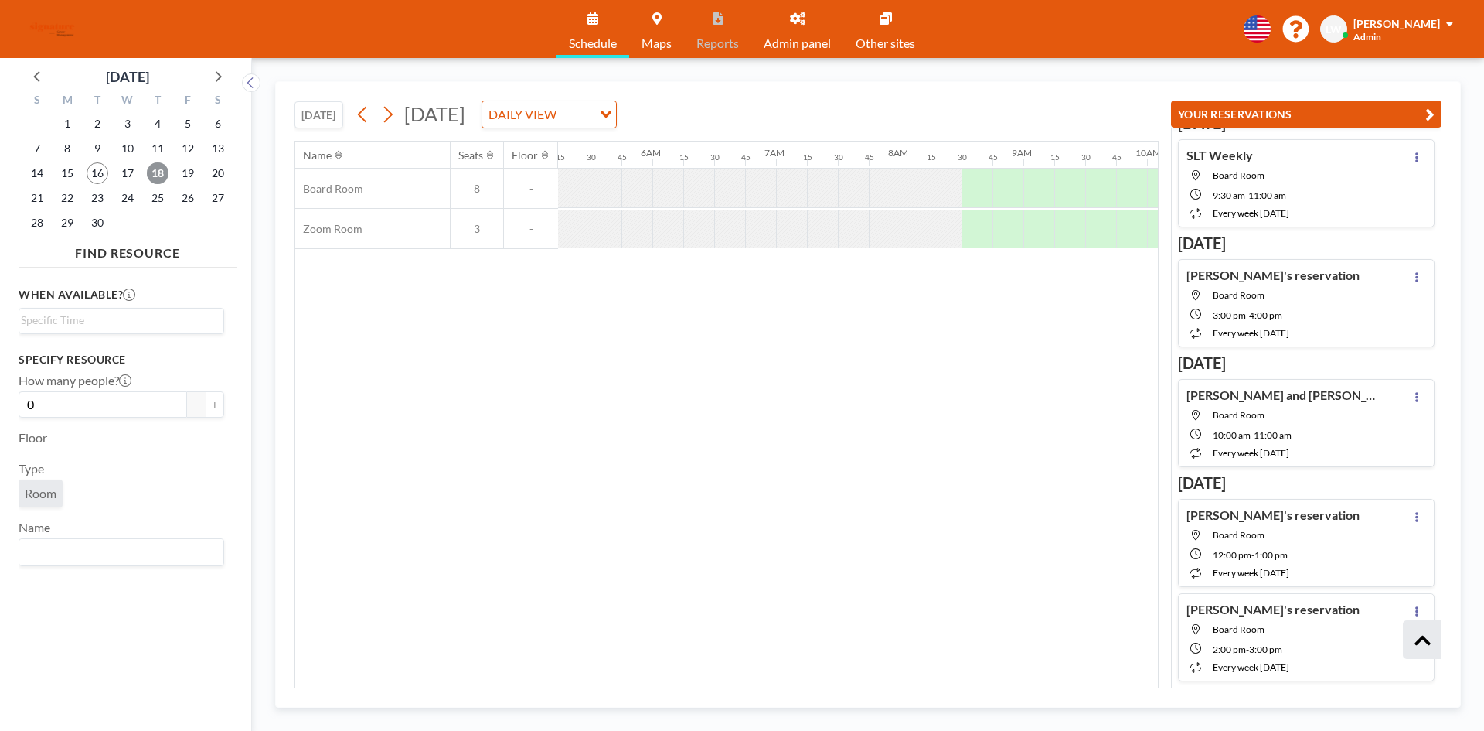
scroll to position [0, 805]
click at [755, 189] on div at bounding box center [758, 188] width 31 height 38
click at [822, 188] on div at bounding box center [820, 188] width 31 height 39
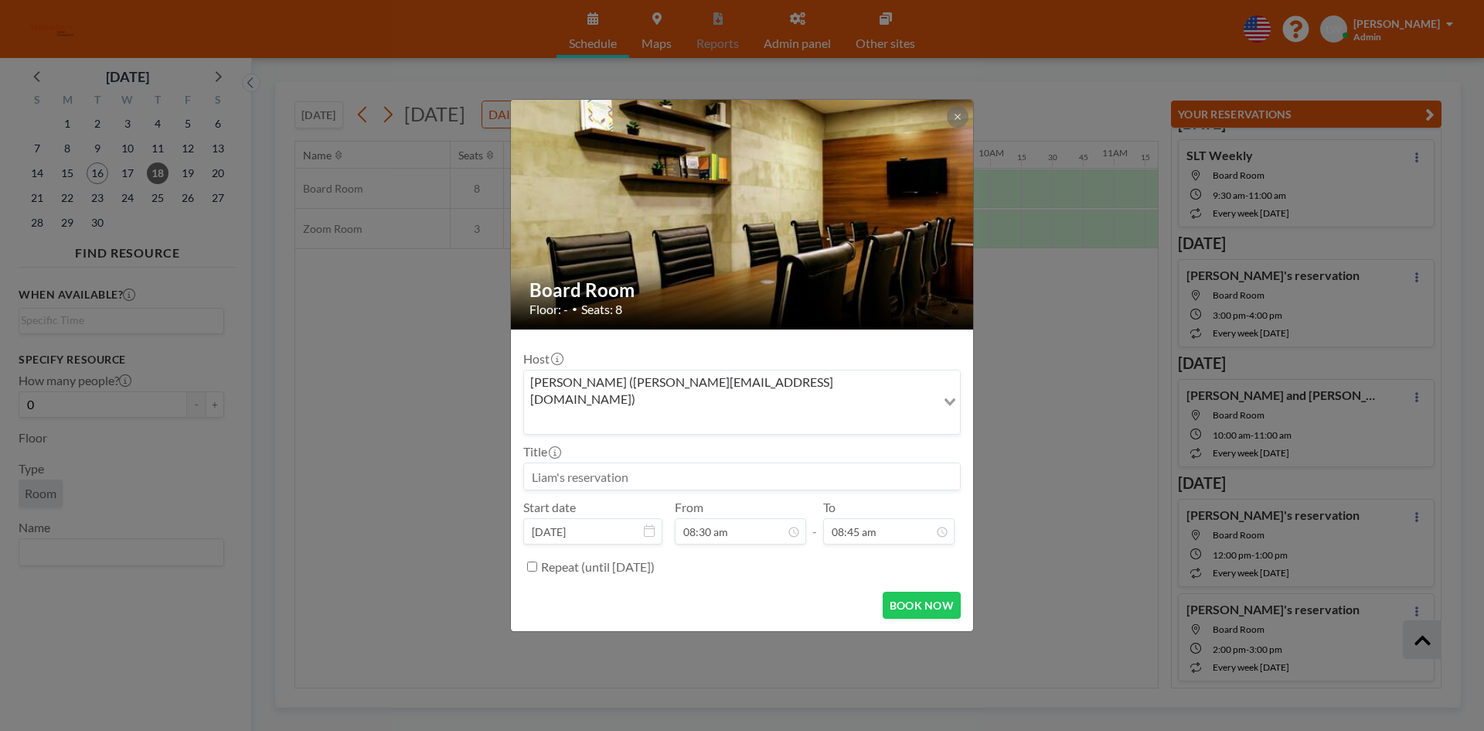
scroll to position [28, 0]
click at [959, 121] on icon at bounding box center [957, 116] width 9 height 9
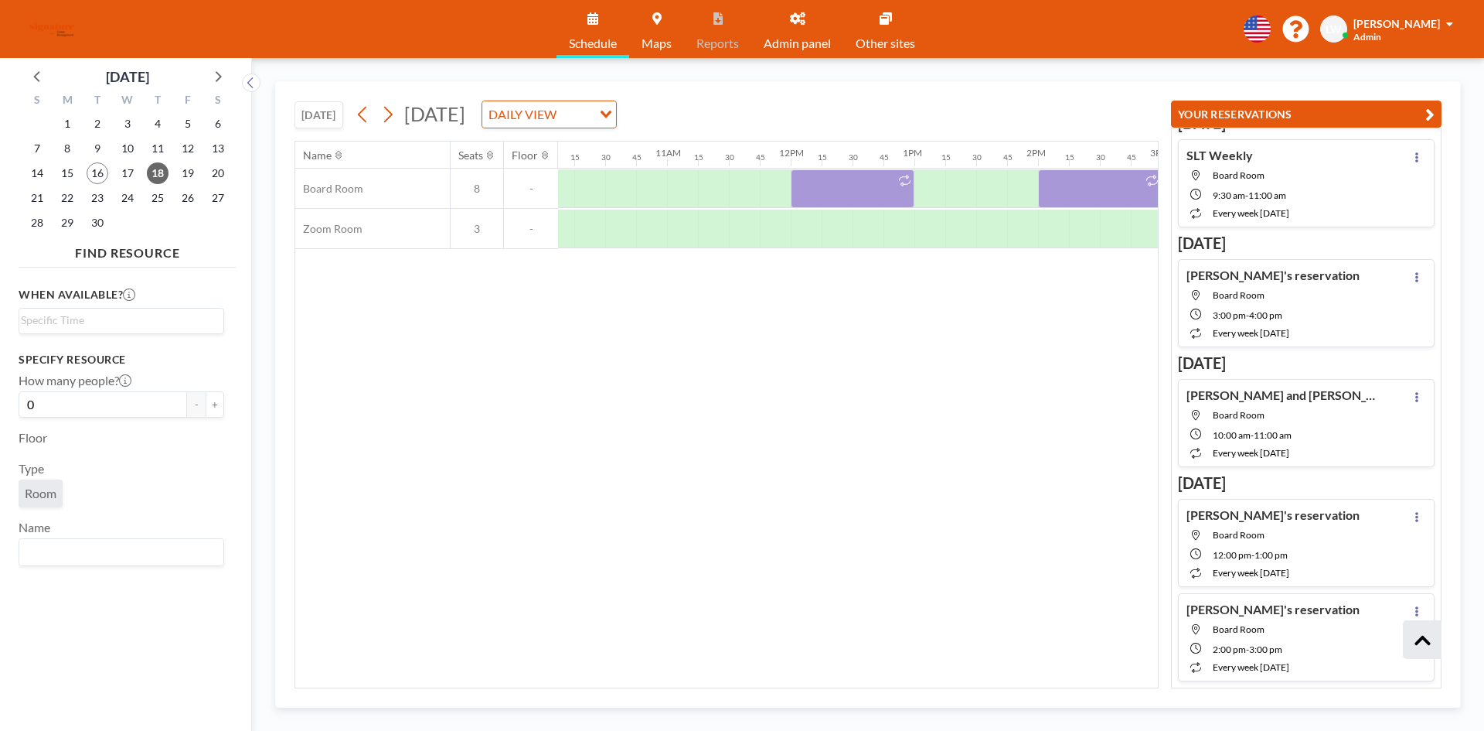
scroll to position [0, 1258]
drag, startPoint x: 865, startPoint y: 189, endPoint x: 823, endPoint y: 278, distance: 97.5
click at [756, 315] on div "Name Seats Floor 12AM 15 30 45 1AM 15 30 45 2AM 15 30 45 3AM 15 30 45 4AM 15 30…" at bounding box center [726, 414] width 863 height 546
click at [836, 199] on div at bounding box center [847, 188] width 124 height 39
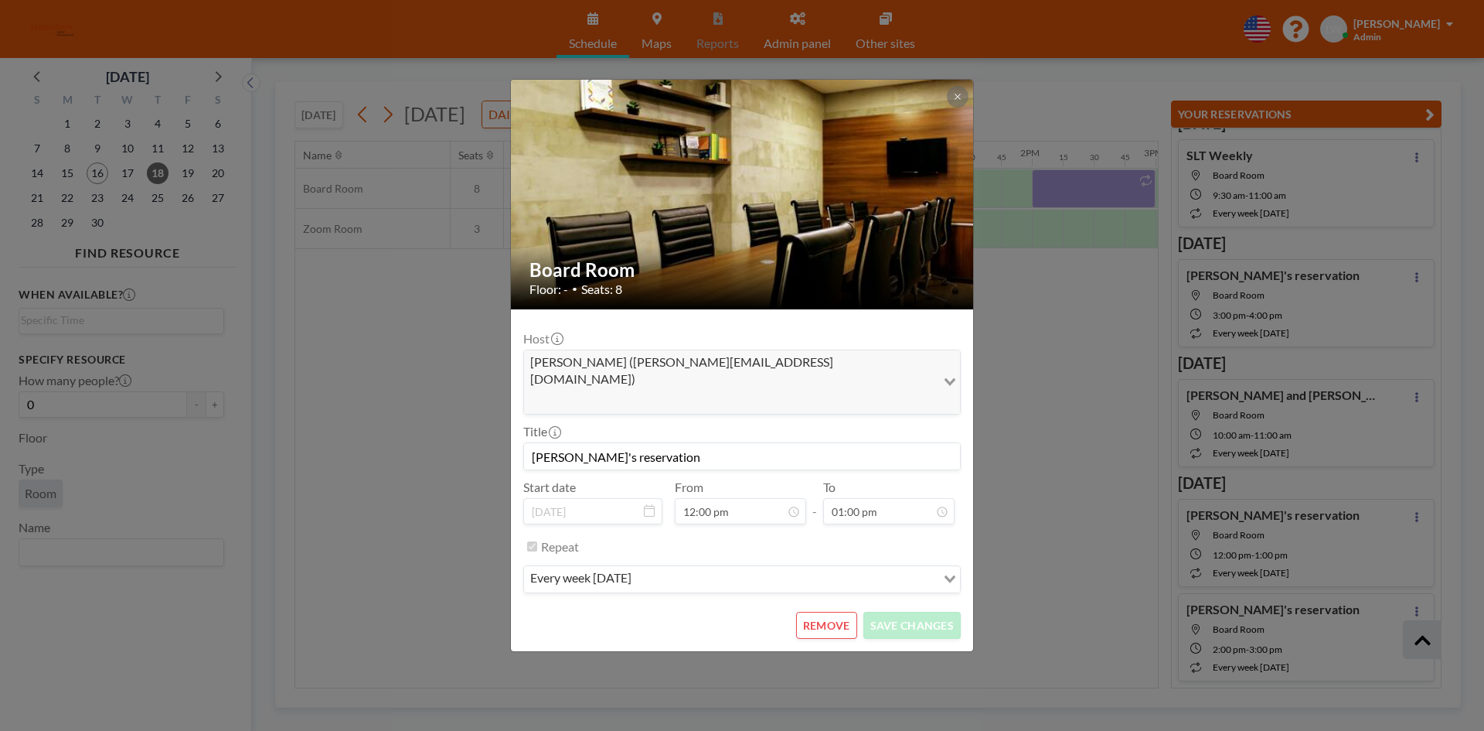
scroll to position [385, 0]
click at [827, 612] on button "REMOVE" at bounding box center [826, 625] width 61 height 27
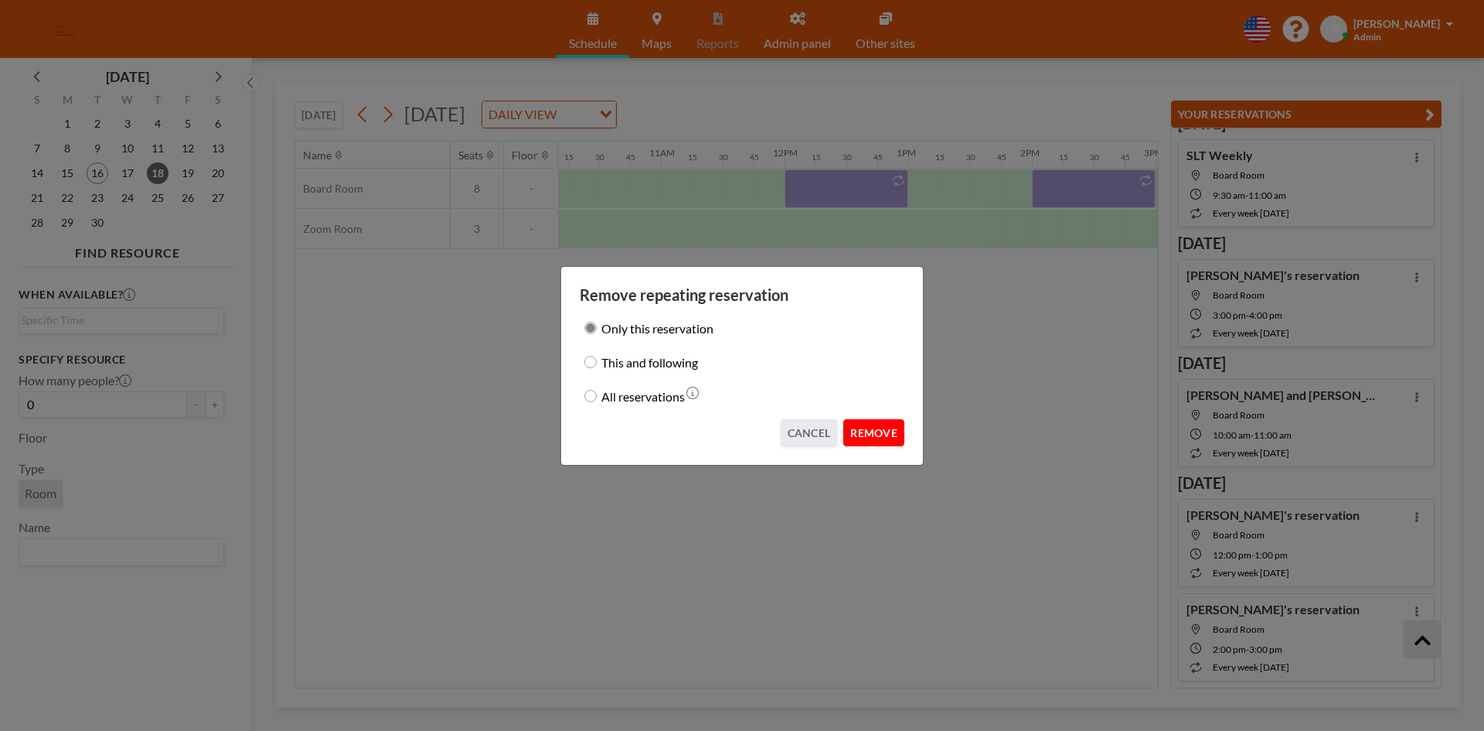
click at [885, 431] on button "REMOVE" at bounding box center [873, 432] width 61 height 27
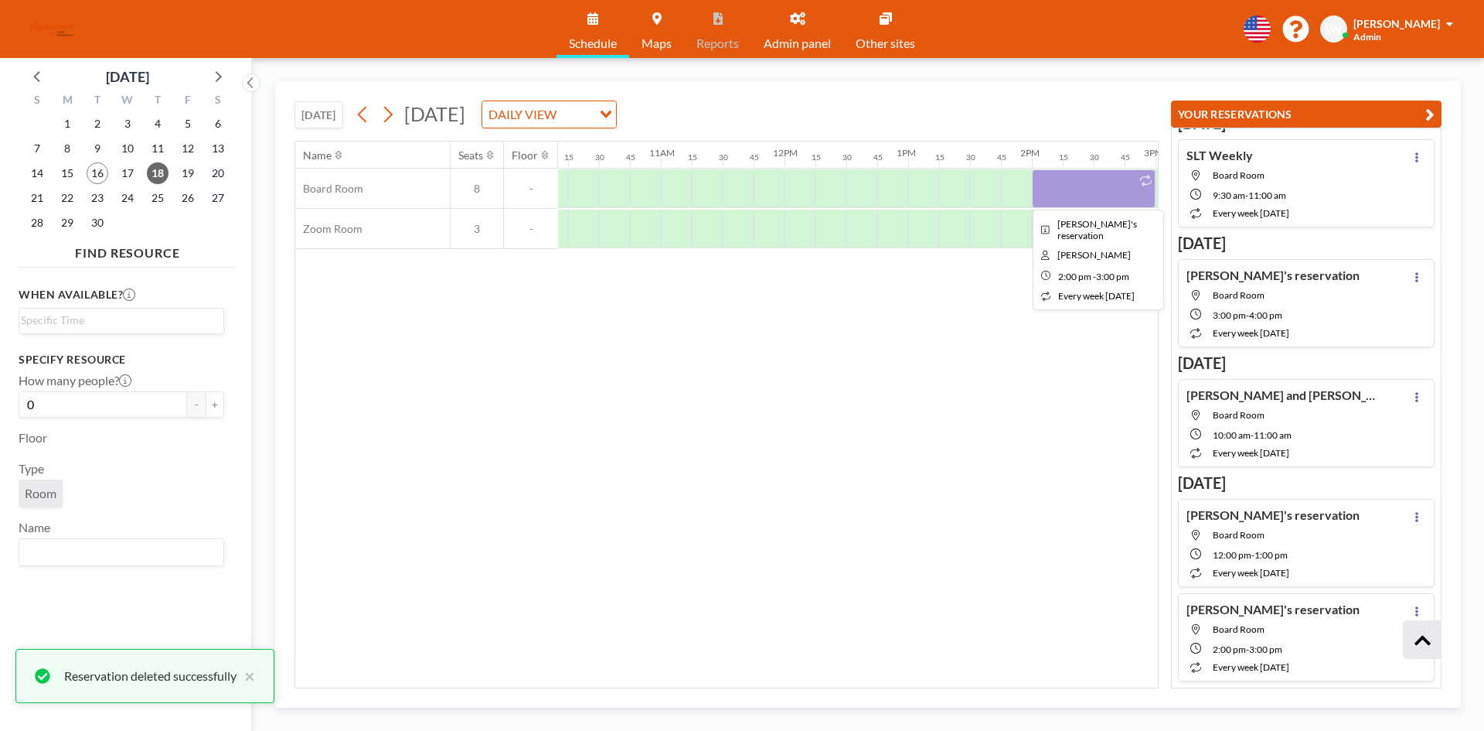
scroll to position [451, 0]
click at [1073, 178] on div at bounding box center [1094, 188] width 124 height 39
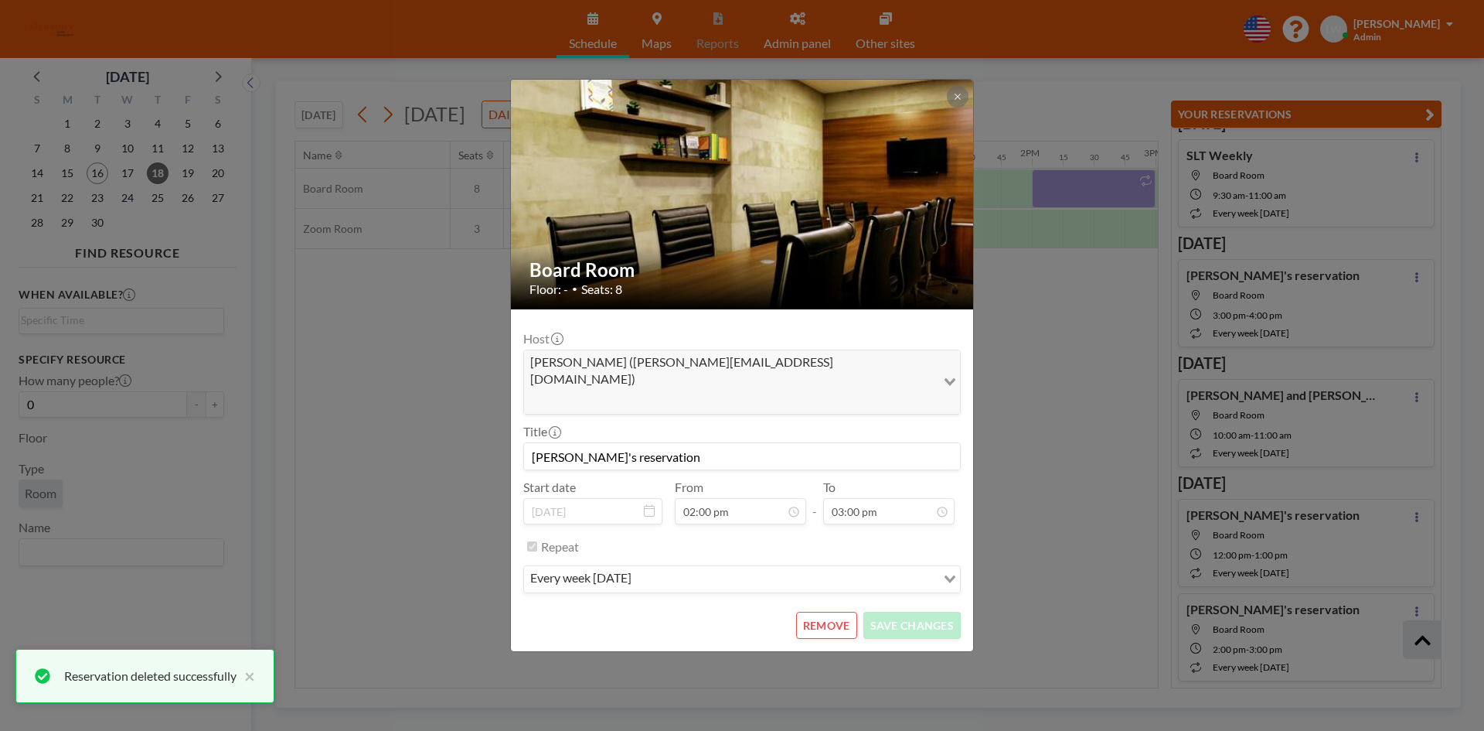
scroll to position [715, 0]
click at [840, 612] on button "REMOVE" at bounding box center [826, 625] width 61 height 27
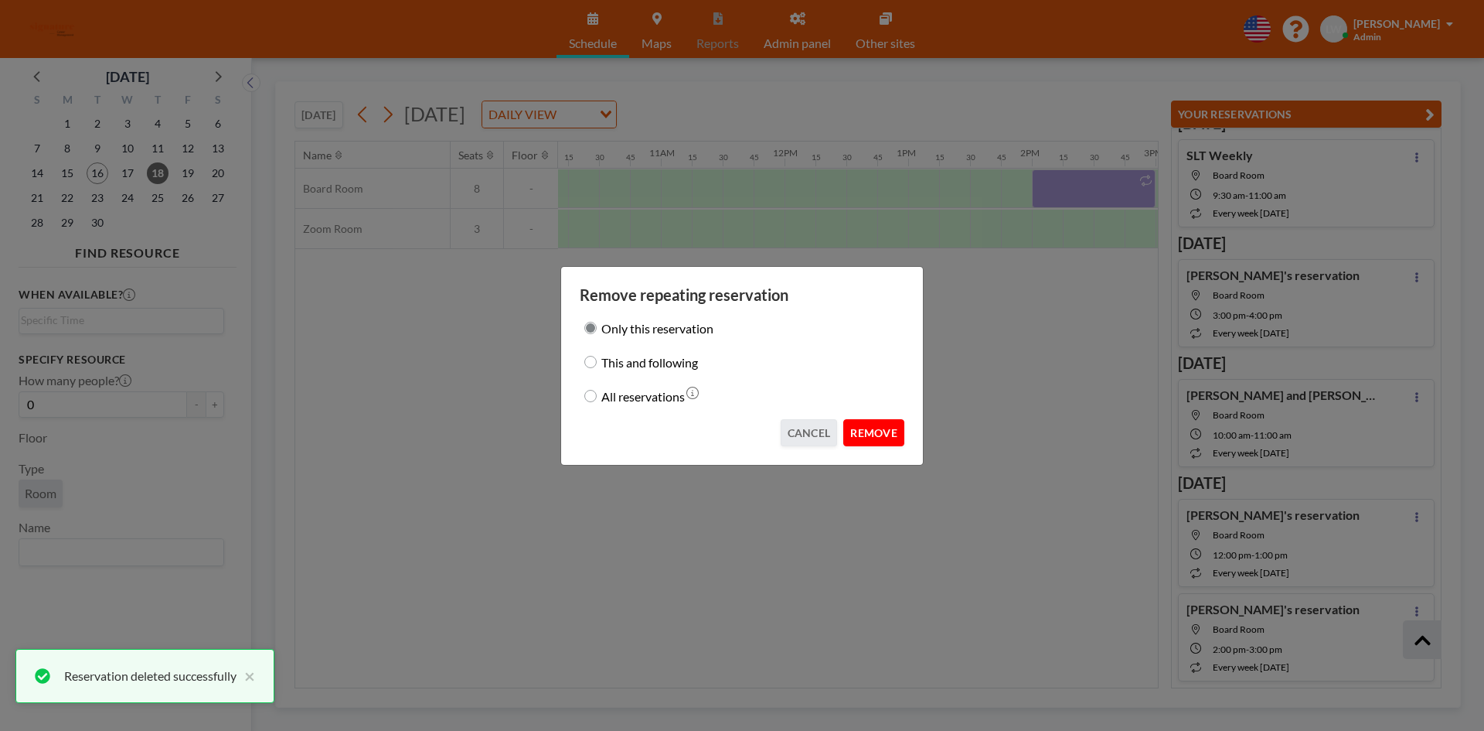
click at [860, 427] on button "REMOVE" at bounding box center [873, 432] width 61 height 27
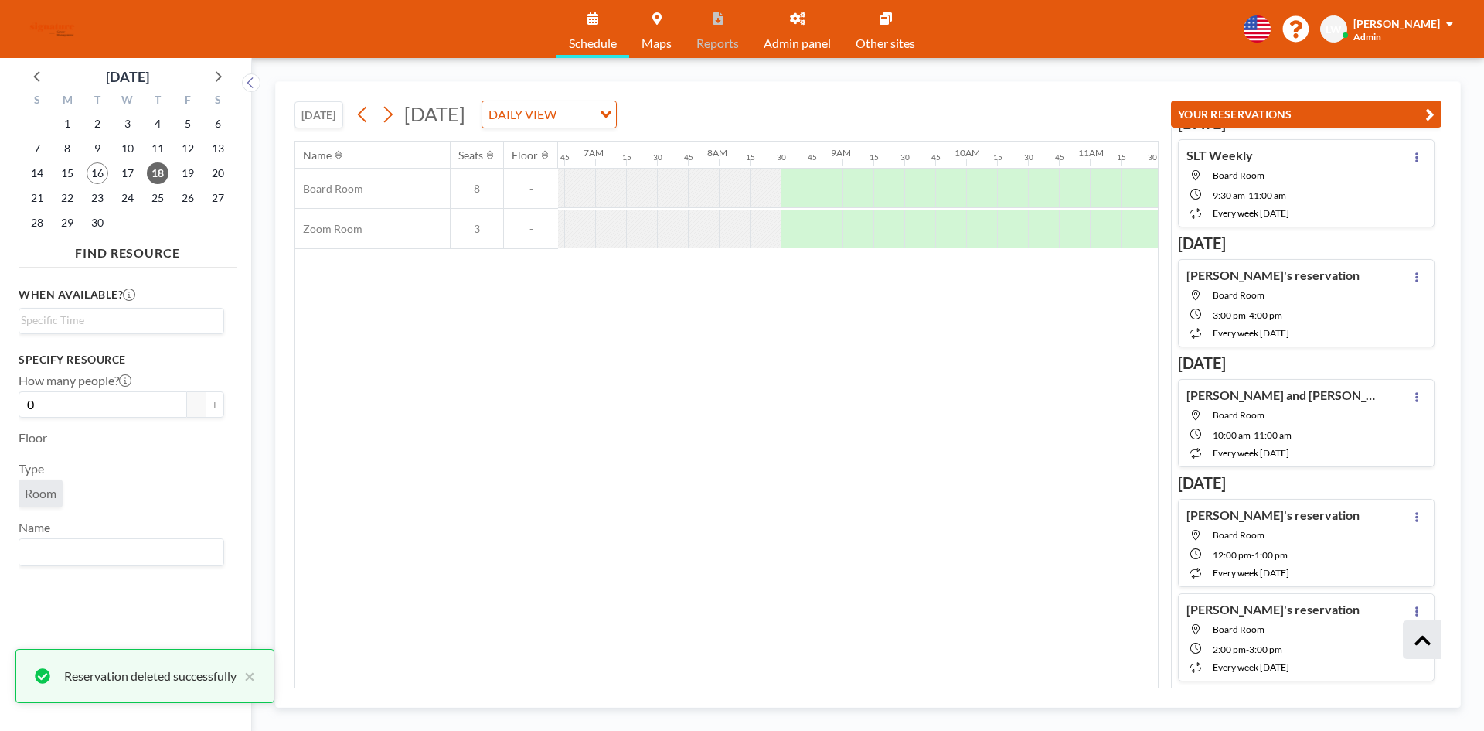
scroll to position [0, 811]
click at [809, 183] on div at bounding box center [814, 188] width 31 height 39
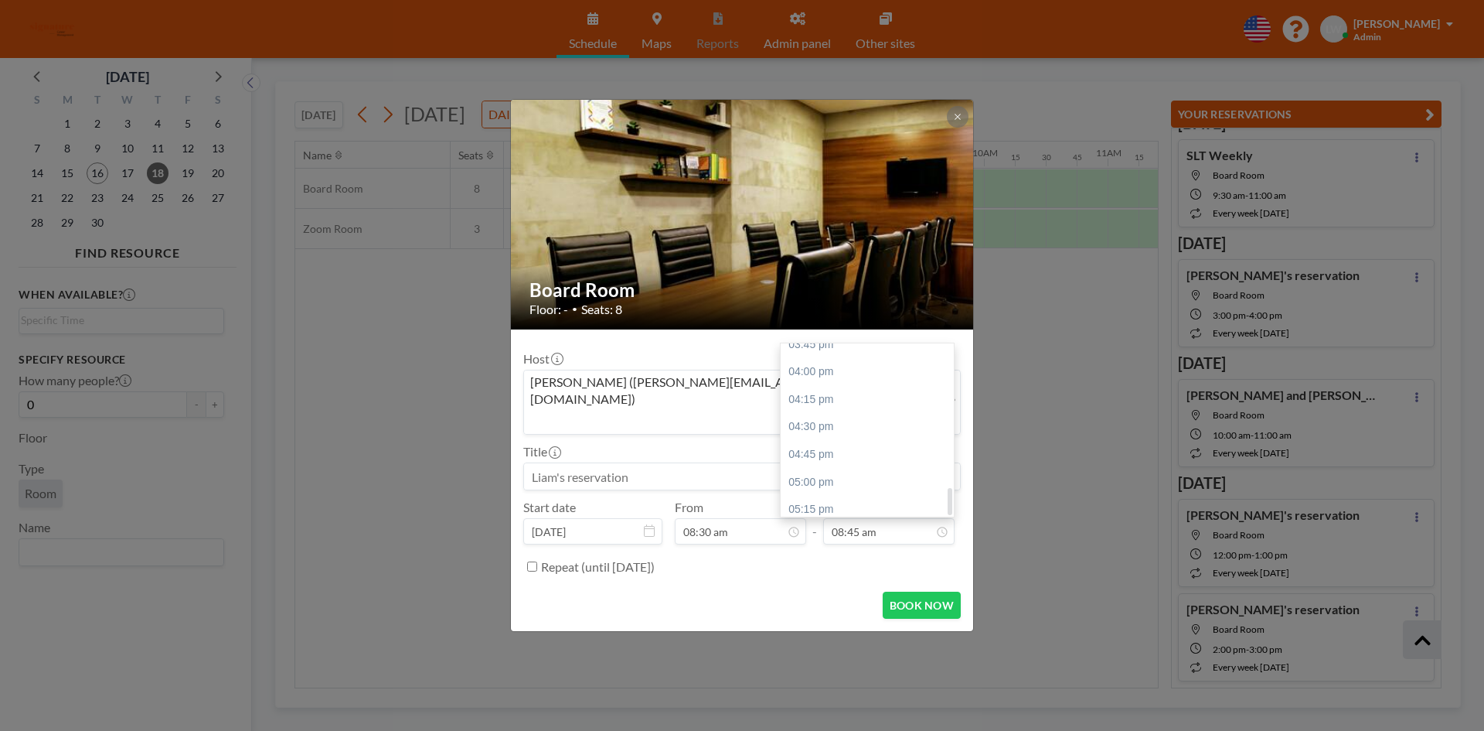
scroll to position [900, 0]
click at [840, 489] on div "06:00 pm" at bounding box center [871, 503] width 181 height 28
type input "06:00 pm"
click at [742, 463] on input at bounding box center [742, 476] width 436 height 26
type input "90 Day"
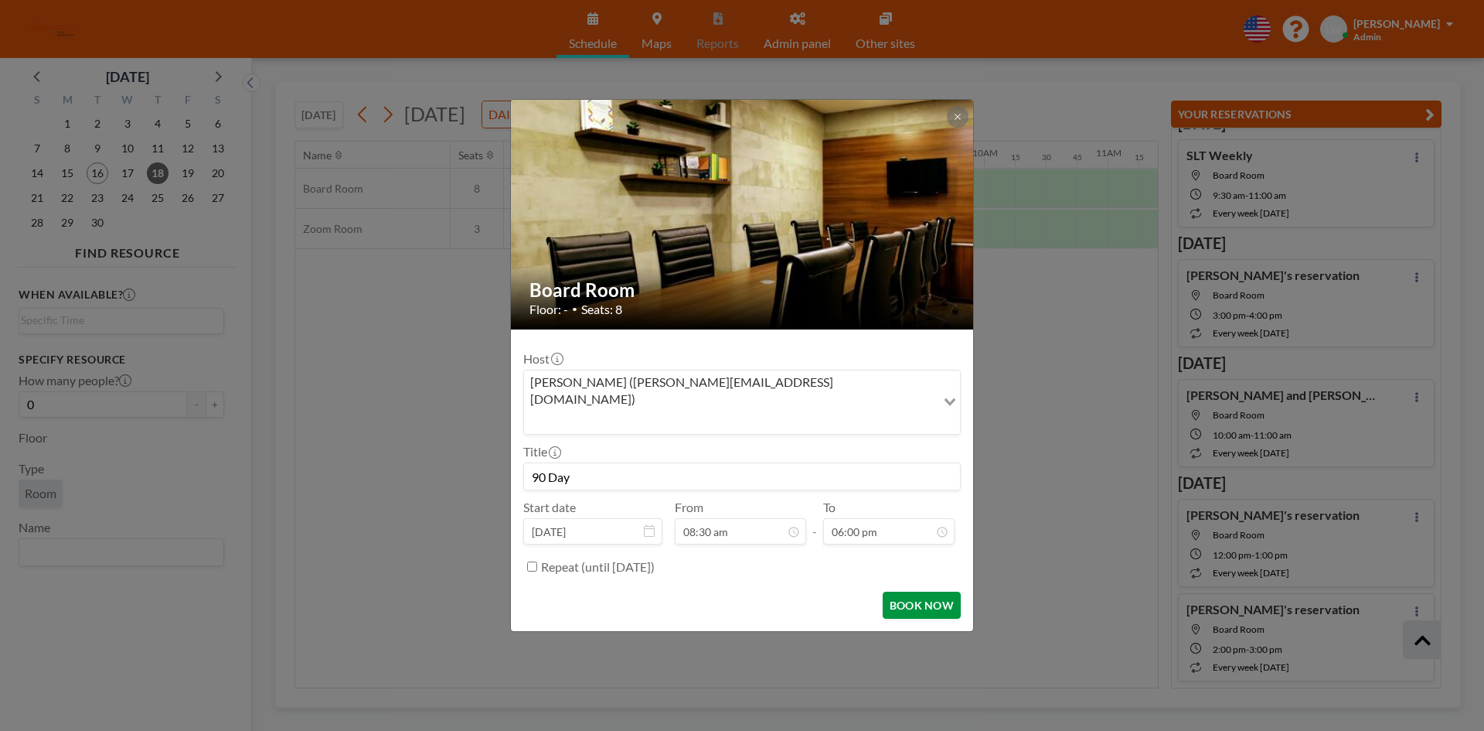
click at [898, 591] on button "BOOK NOW" at bounding box center [922, 604] width 78 height 27
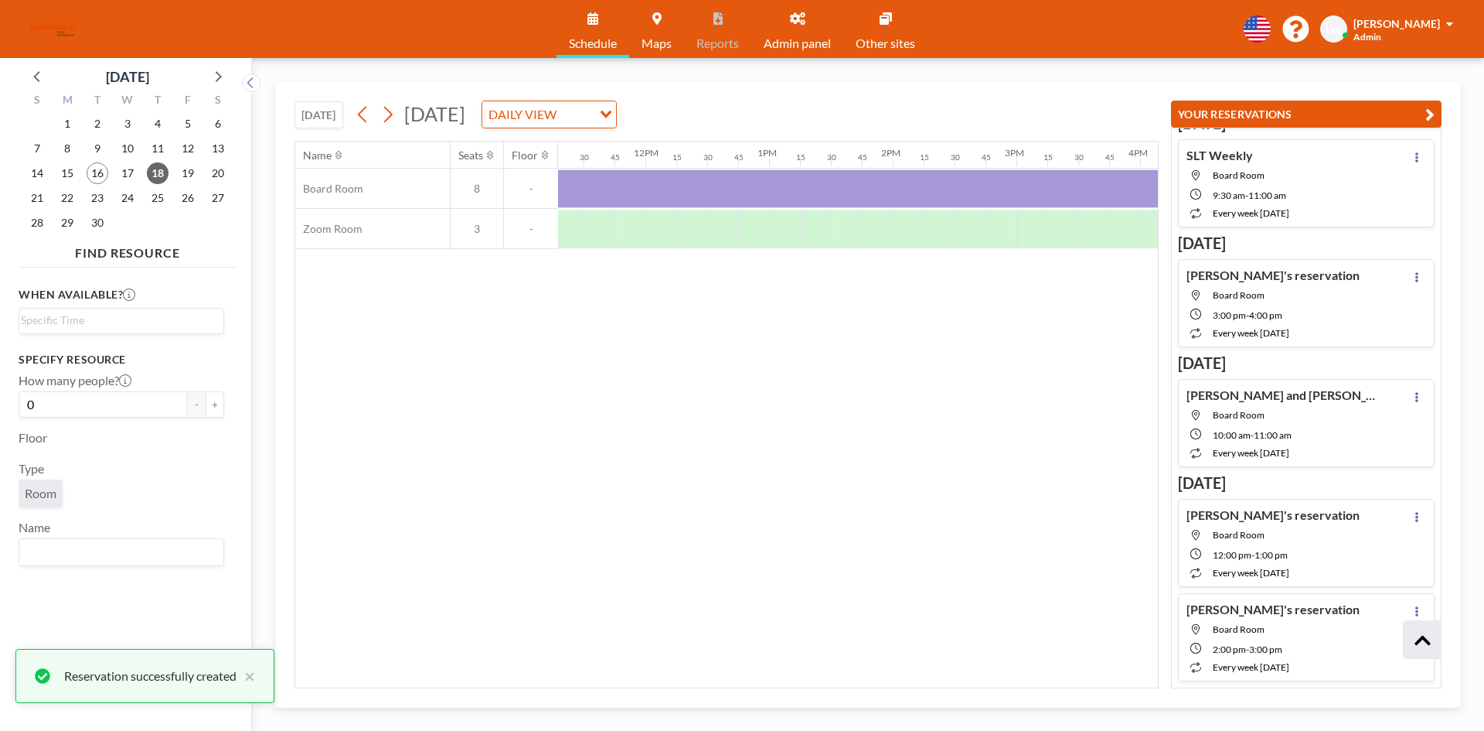
scroll to position [0, 1051]
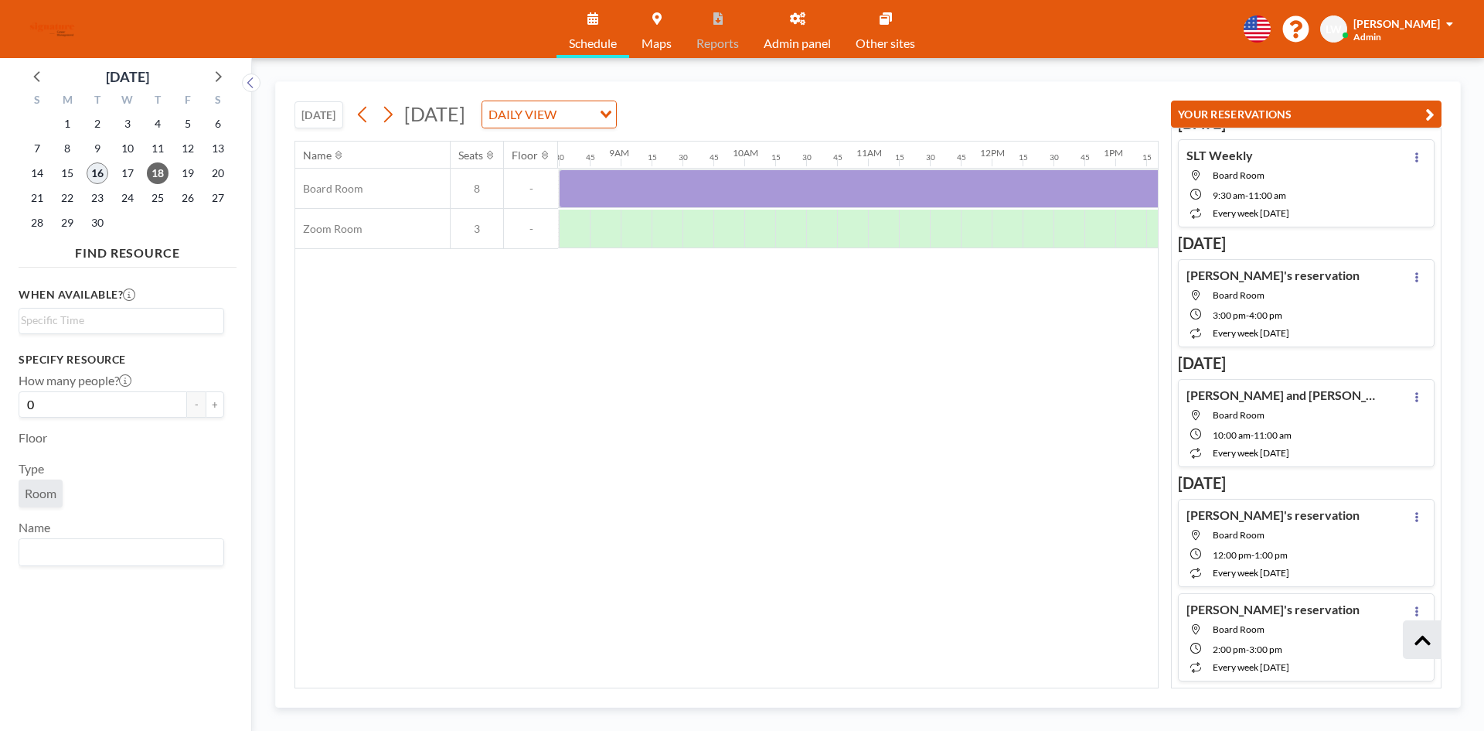
click at [96, 169] on span "16" at bounding box center [98, 173] width 22 height 22
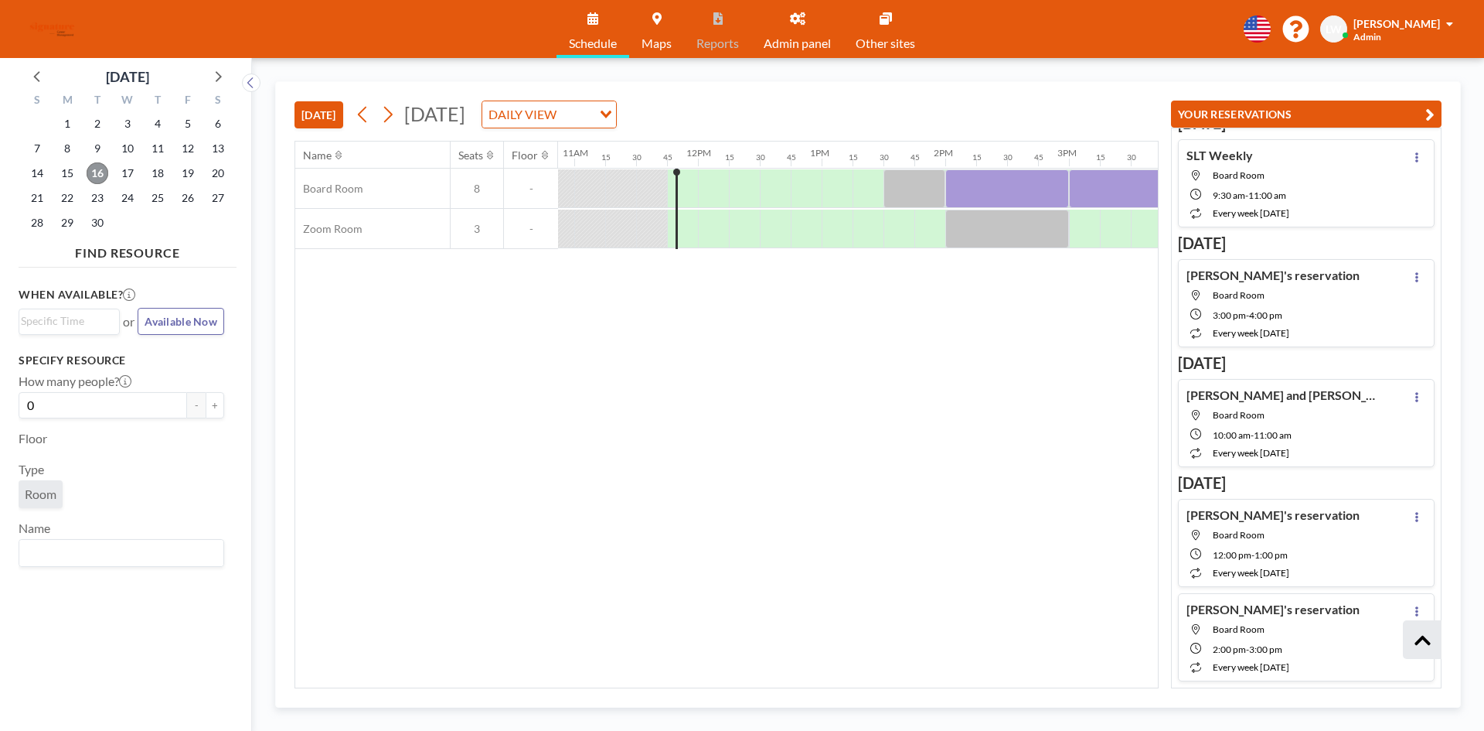
scroll to position [0, 1422]
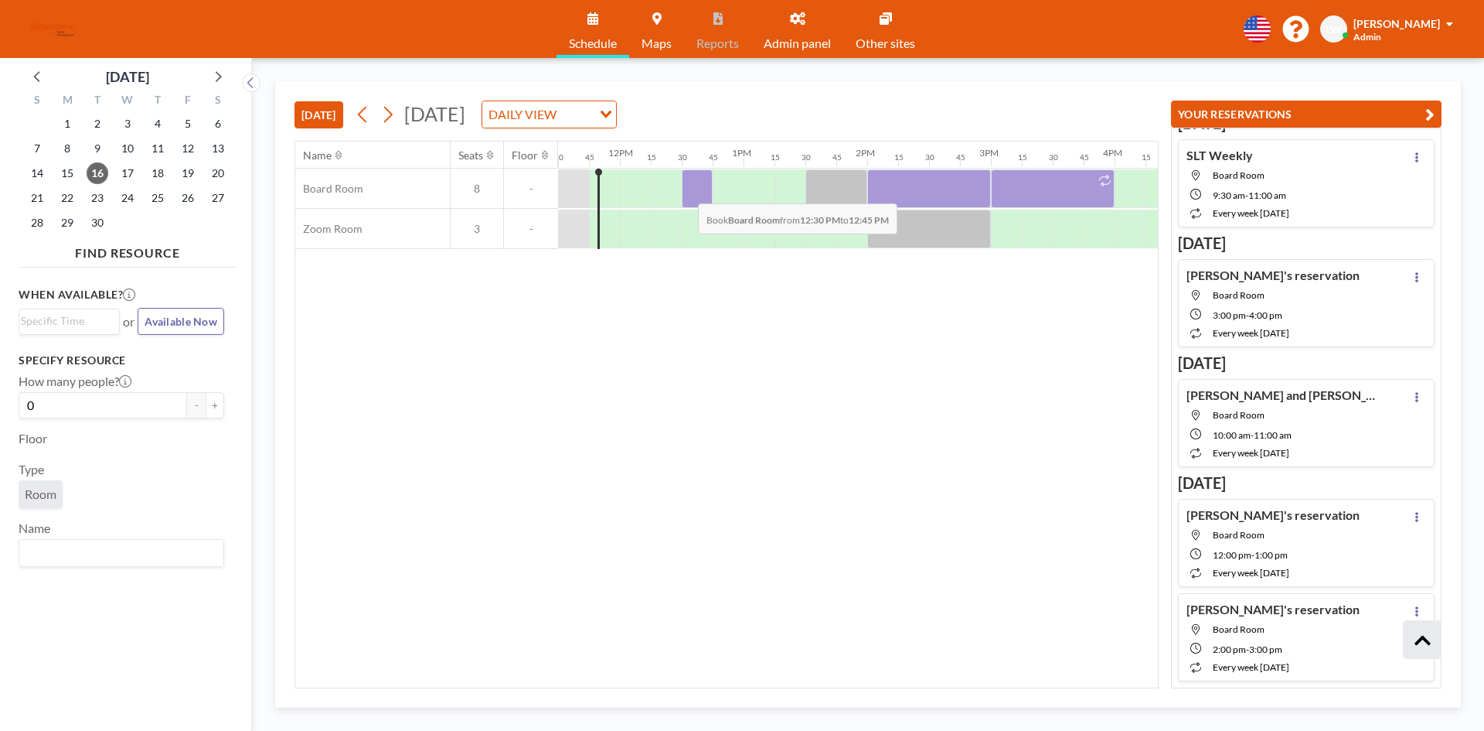
click at [686, 192] on div at bounding box center [697, 188] width 31 height 39
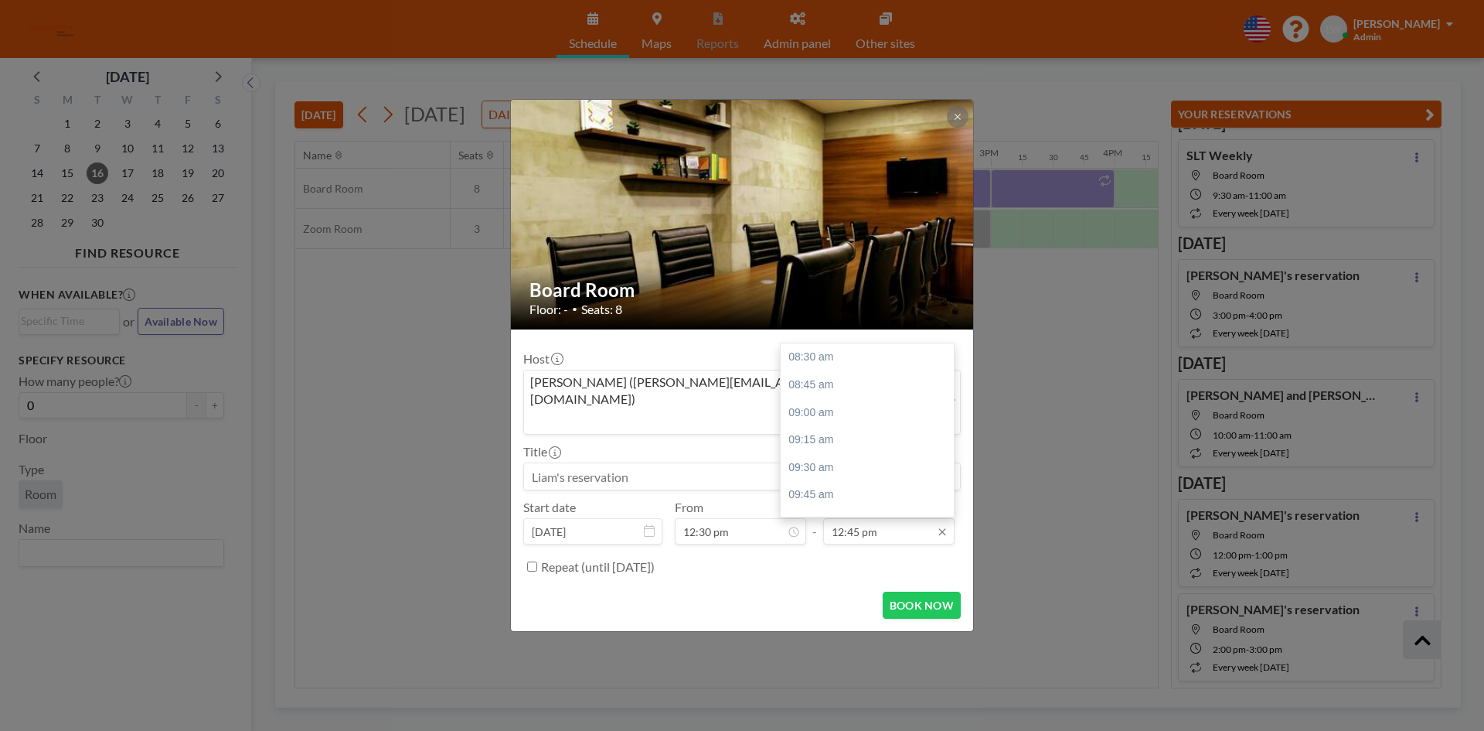
scroll to position [468, 0]
click at [870, 518] on input "12:45 pm" at bounding box center [888, 531] width 131 height 26
click at [846, 426] on div "01:30 pm" at bounding box center [871, 440] width 181 height 28
type input "01:30 pm"
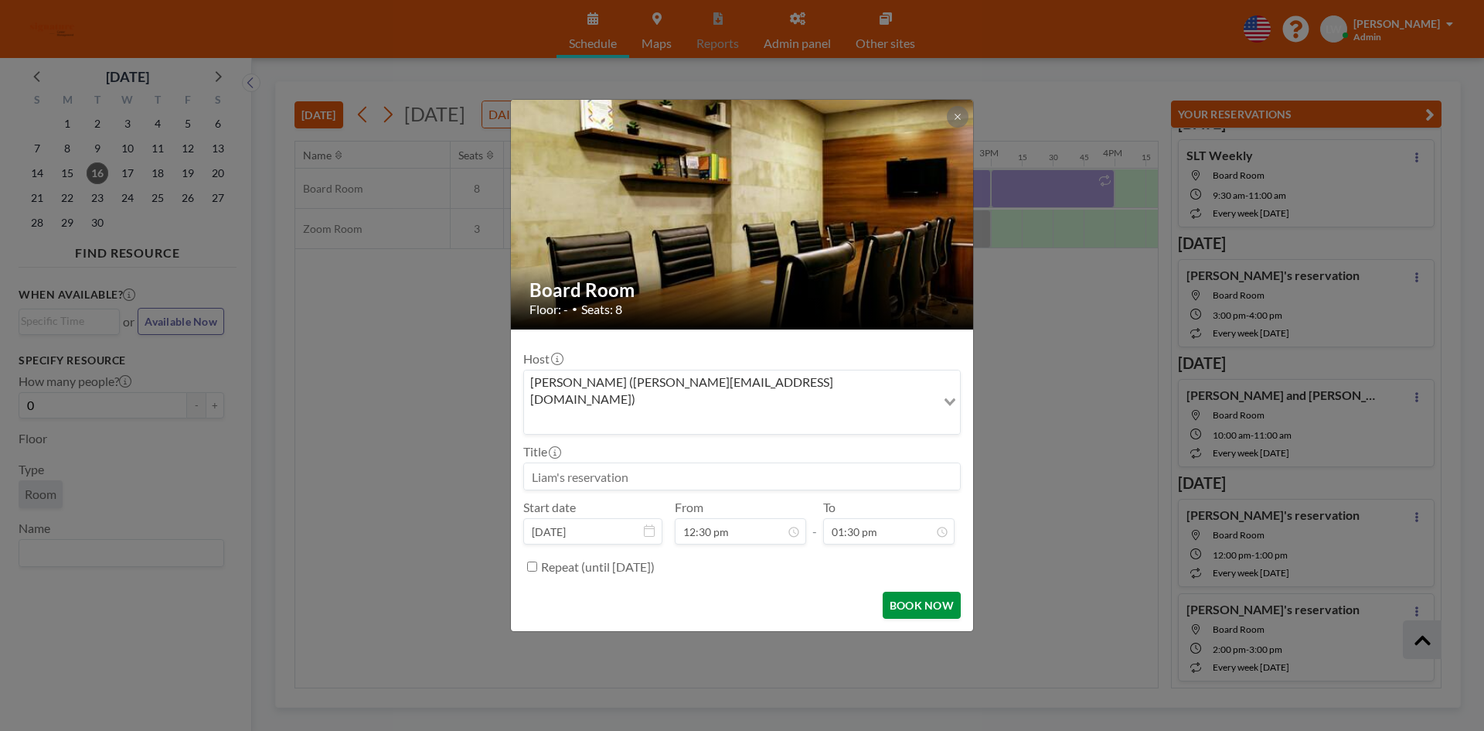
click at [899, 595] on button "BOOK NOW" at bounding box center [922, 604] width 78 height 27
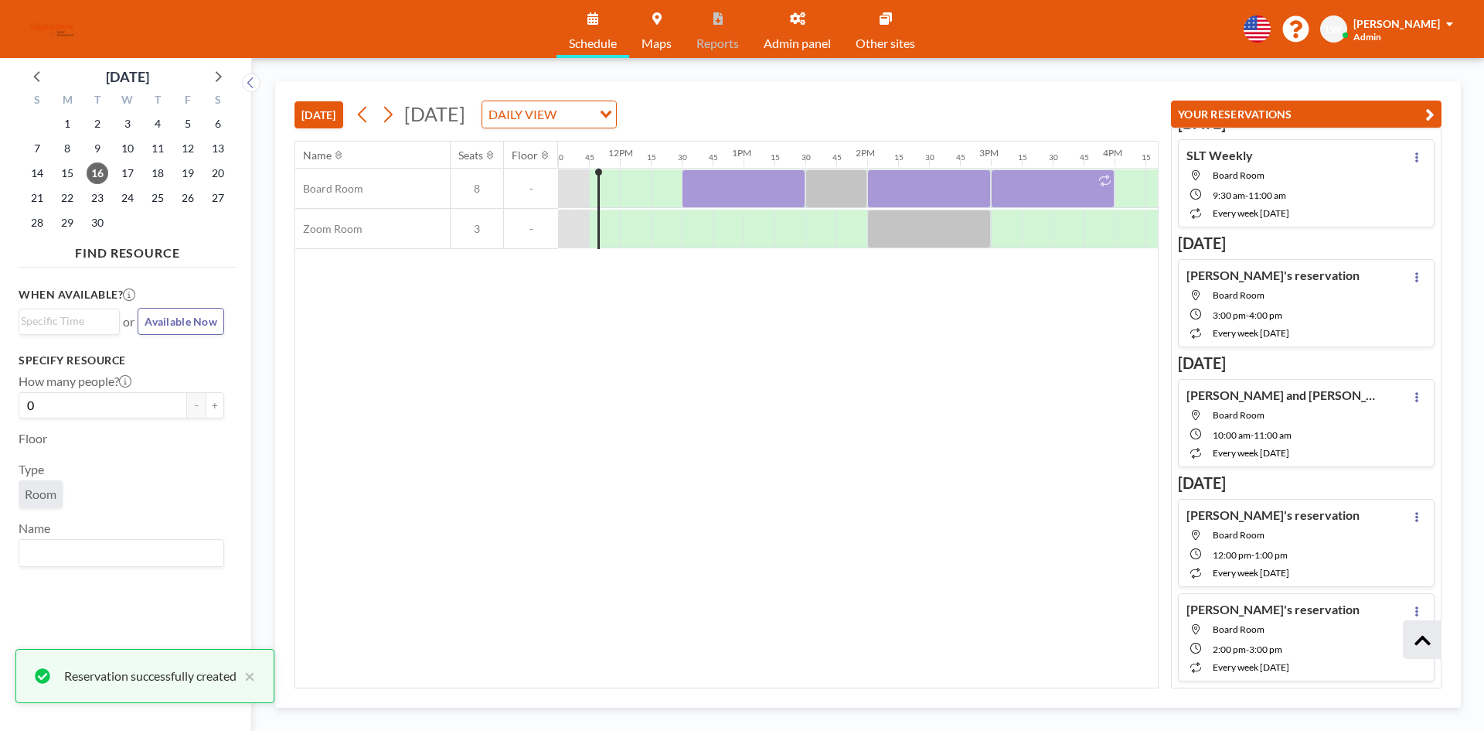
scroll to position [509, 0]
